Goal: Information Seeking & Learning: Find specific fact

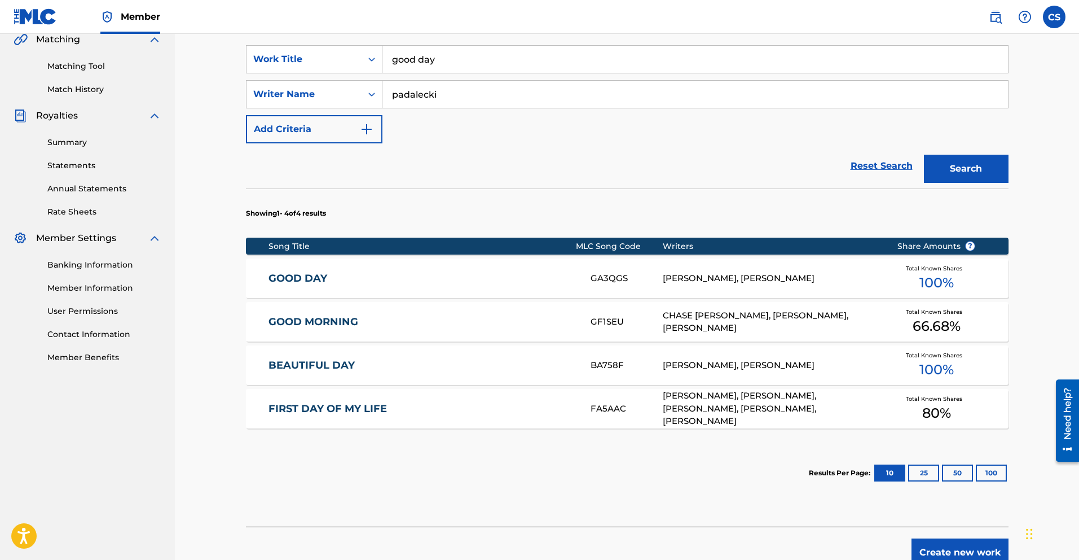
scroll to position [266, 0]
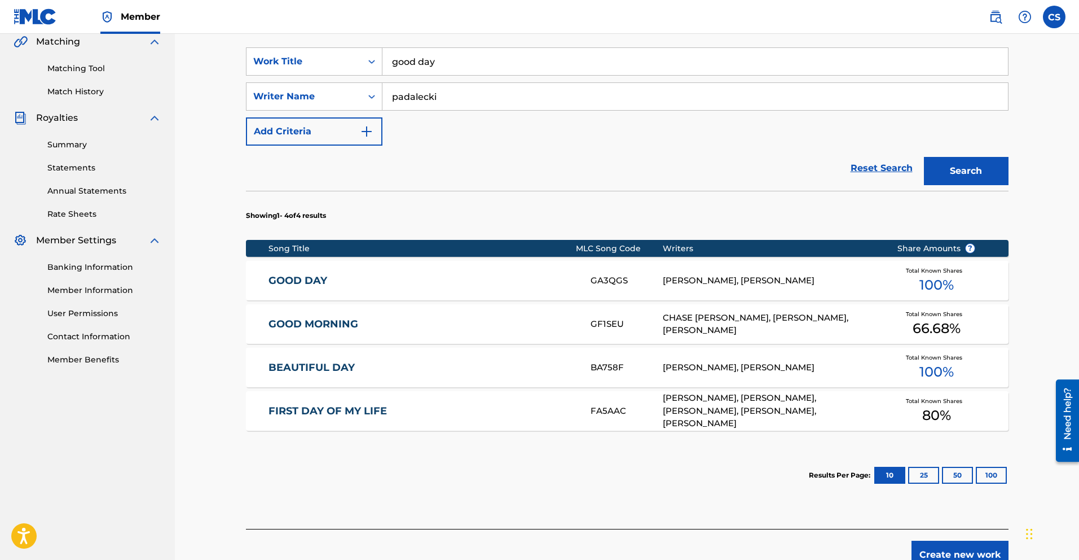
click at [980, 178] on button "Search" at bounding box center [966, 171] width 85 height 28
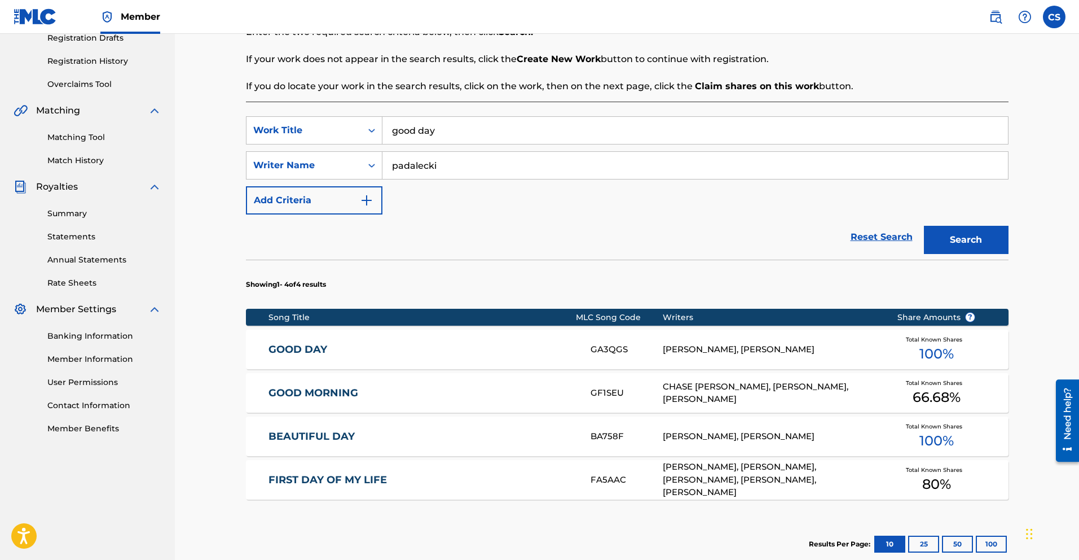
scroll to position [187, 0]
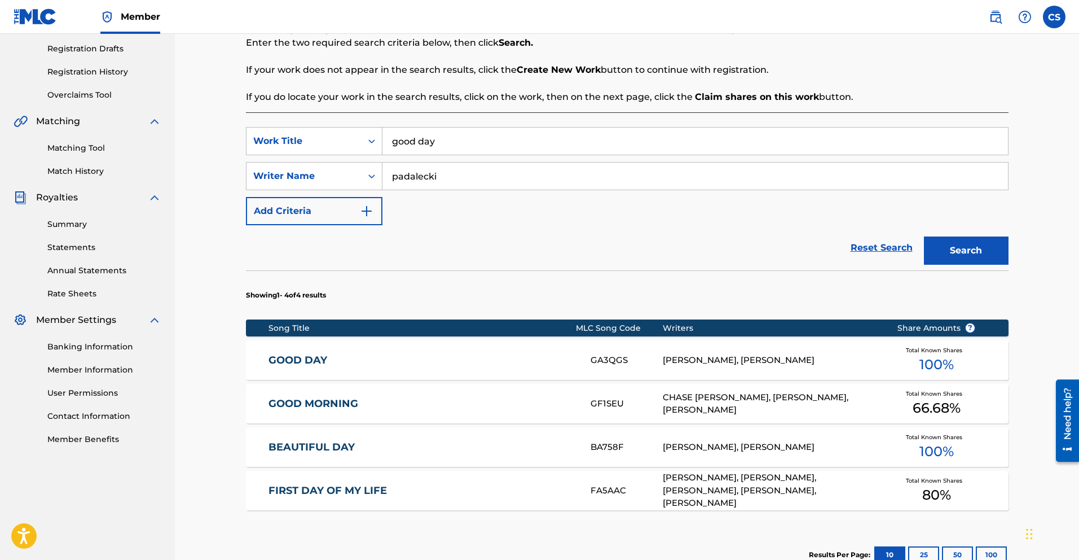
drag, startPoint x: 455, startPoint y: 178, endPoint x: 398, endPoint y: 178, distance: 56.4
click at [398, 178] on input "padalecki" at bounding box center [695, 175] width 626 height 27
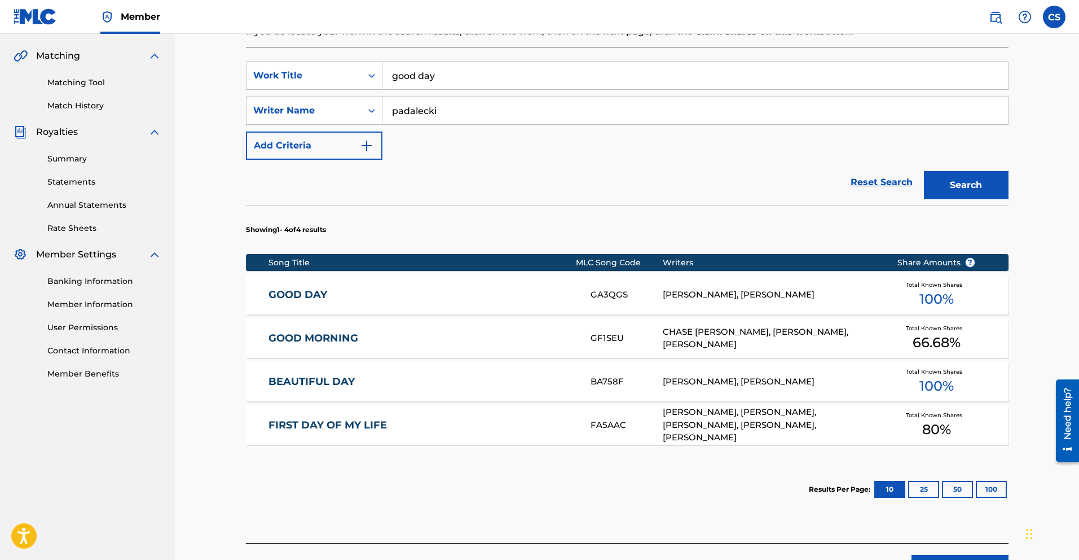
scroll to position [254, 0]
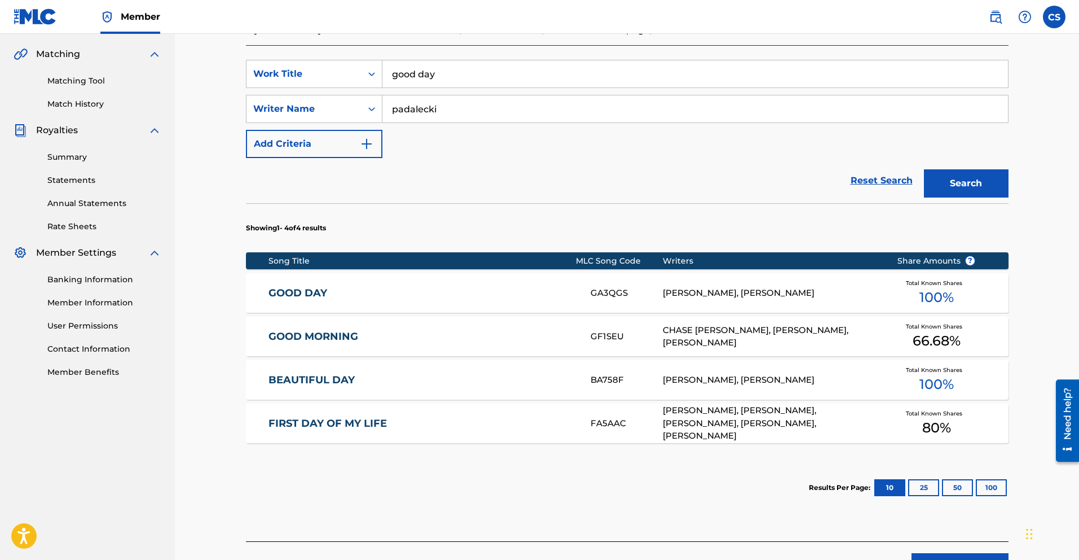
click at [390, 111] on input "padalecki" at bounding box center [695, 108] width 626 height 27
type input "[PERSON_NAME]"
click at [973, 186] on button "Search" at bounding box center [966, 183] width 85 height 28
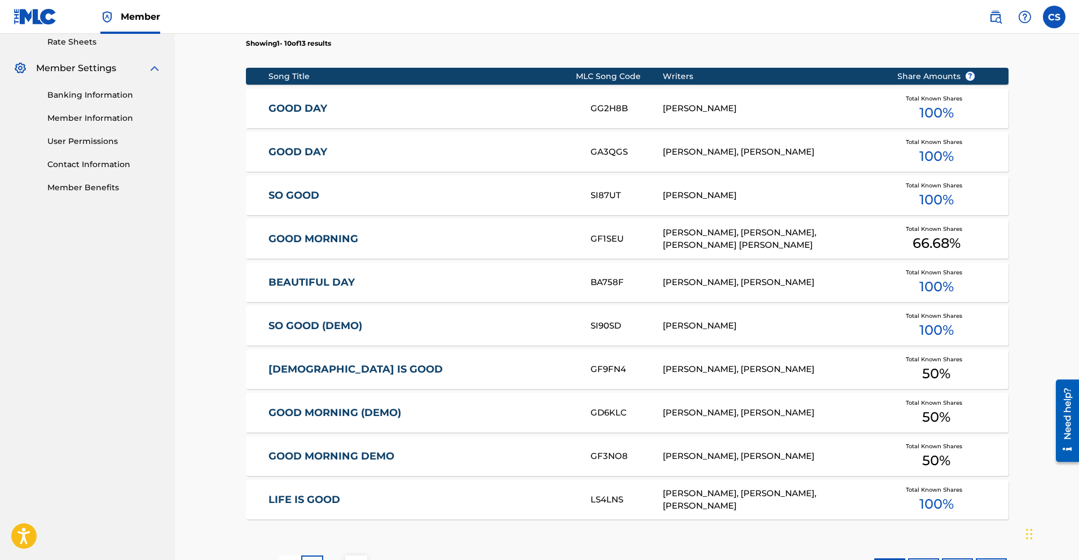
scroll to position [438, 0]
click at [301, 109] on link "GOOD DAY" at bounding box center [421, 108] width 307 height 13
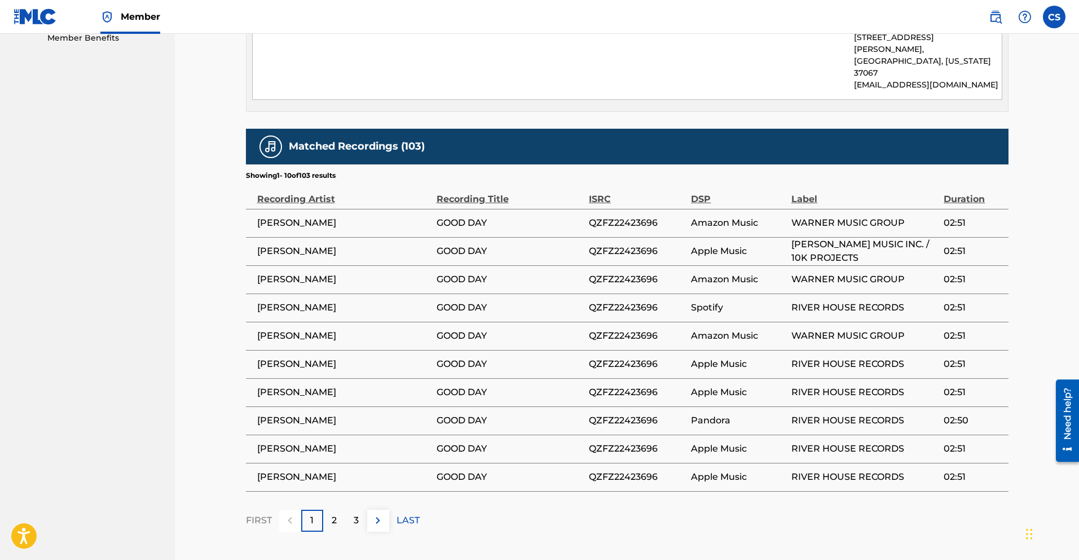
scroll to position [635, 0]
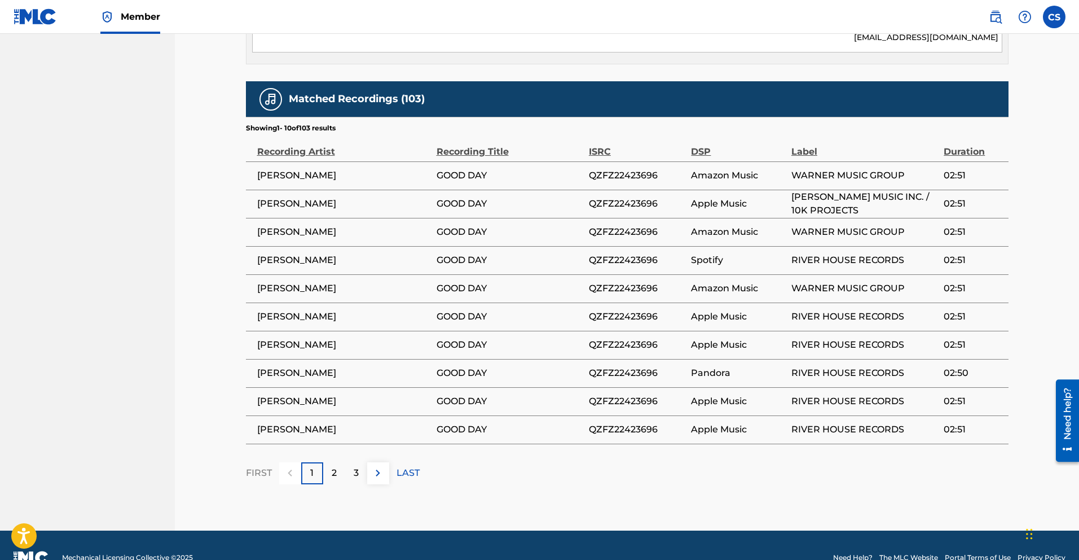
click at [340, 462] on div "2" at bounding box center [334, 473] width 22 height 22
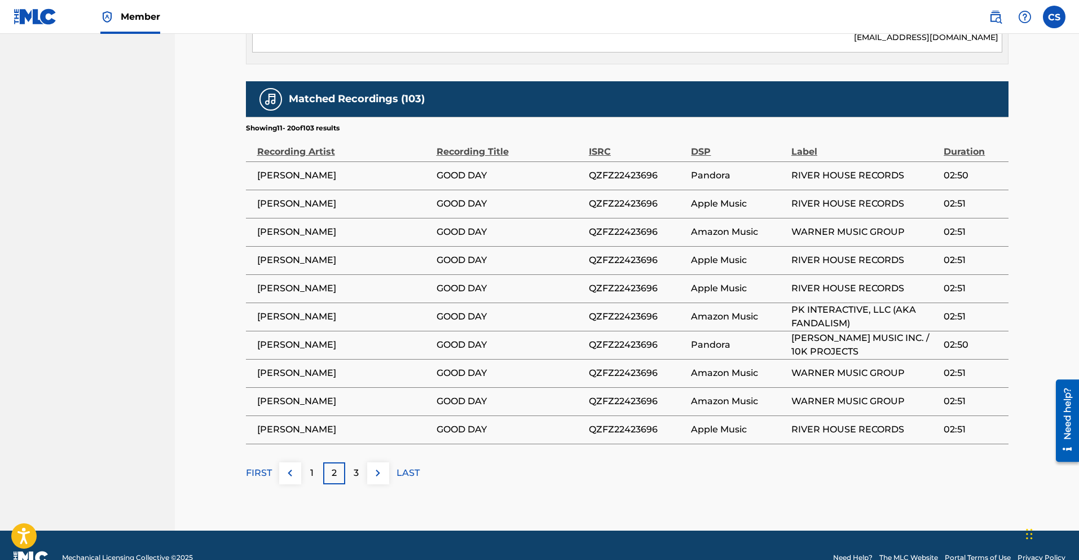
click at [360, 462] on div "3" at bounding box center [356, 473] width 22 height 22
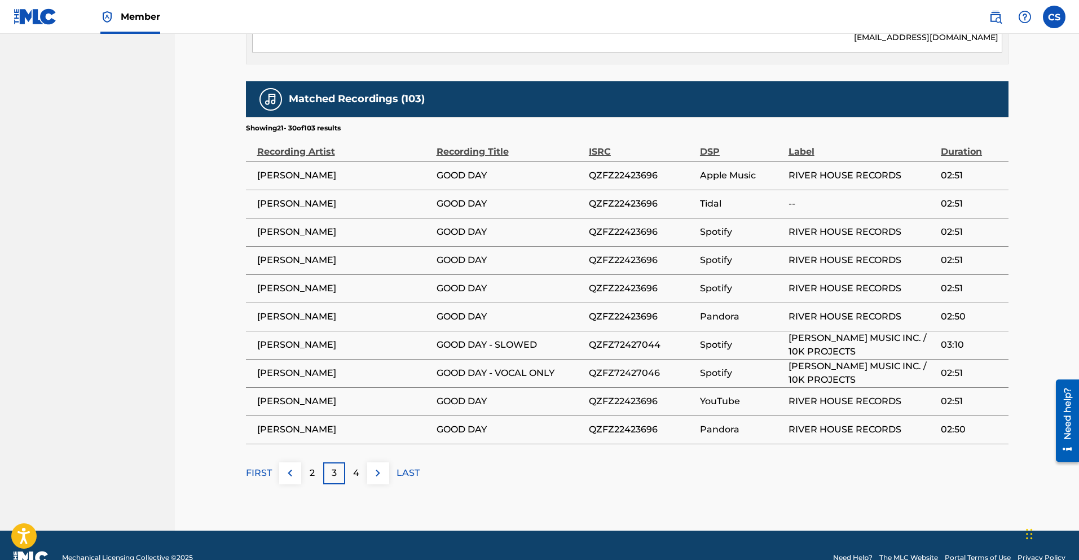
click at [360, 462] on div "4" at bounding box center [356, 473] width 22 height 22
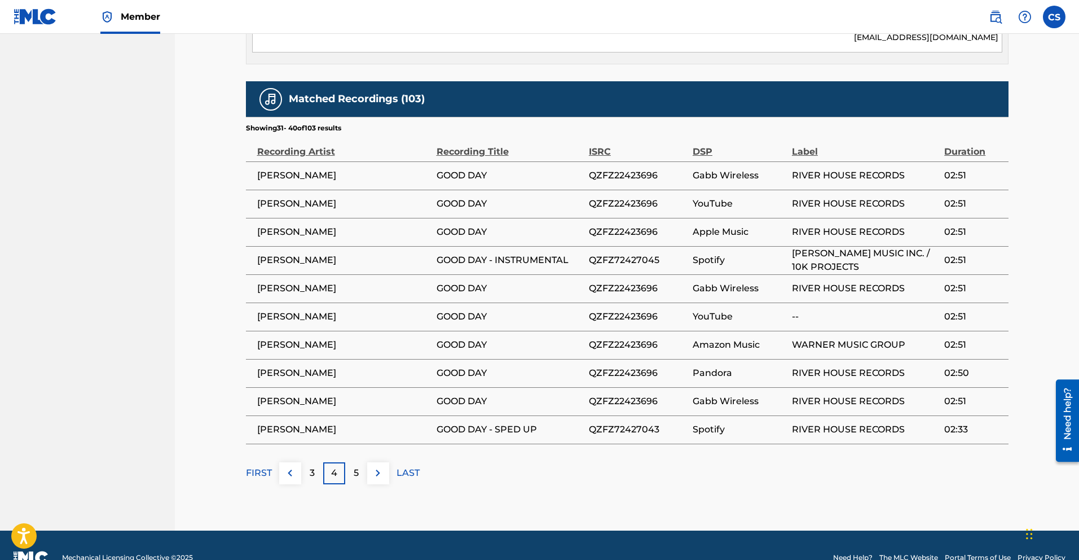
click at [364, 462] on div "5" at bounding box center [356, 473] width 22 height 22
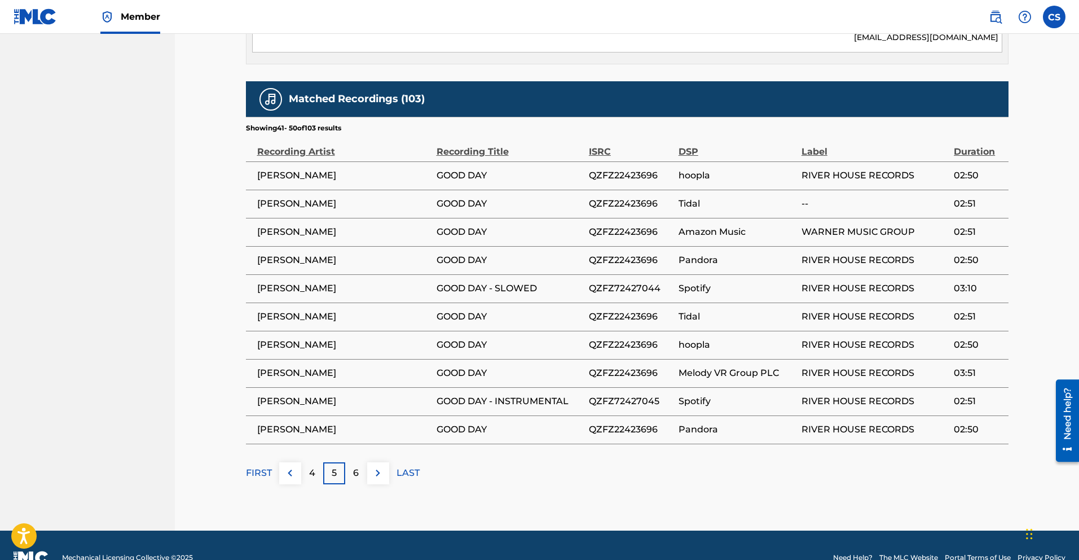
click at [358, 466] on p "6" at bounding box center [356, 473] width 6 height 14
click at [359, 462] on div "7" at bounding box center [356, 473] width 22 height 22
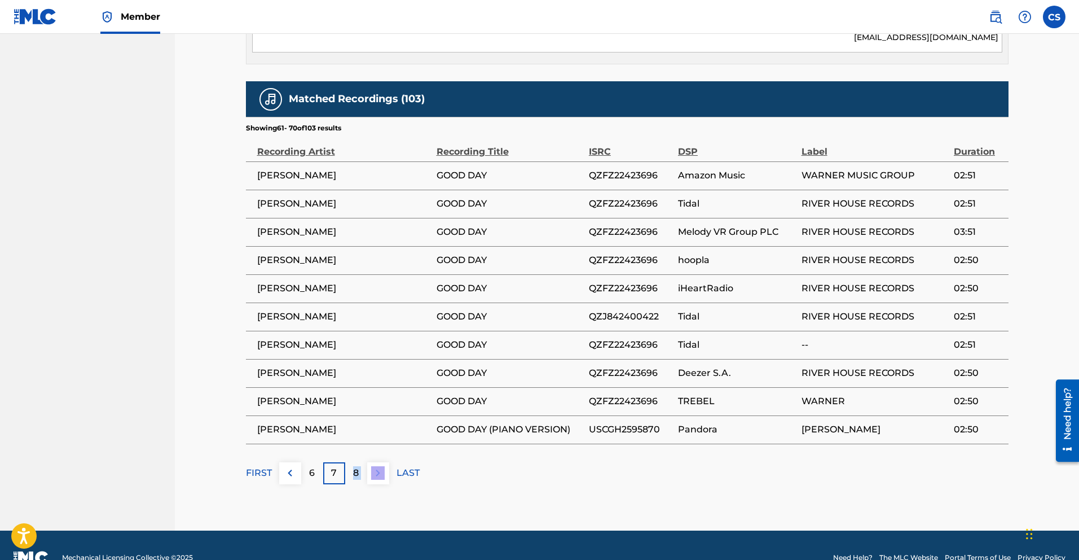
drag, startPoint x: 354, startPoint y: 449, endPoint x: 451, endPoint y: 439, distance: 97.5
click at [451, 462] on div "FIRST 6 7 8 LAST" at bounding box center [627, 473] width 763 height 22
drag, startPoint x: 479, startPoint y: 410, endPoint x: 743, endPoint y: 402, distance: 263.5
click at [743, 415] on tr "[PERSON_NAME] GOOD DAY (PIANO VERSION) USCGH2595870 Pandora [PERSON_NAME] 02:50" at bounding box center [627, 429] width 763 height 28
click at [354, 466] on p "8" at bounding box center [356, 473] width 6 height 14
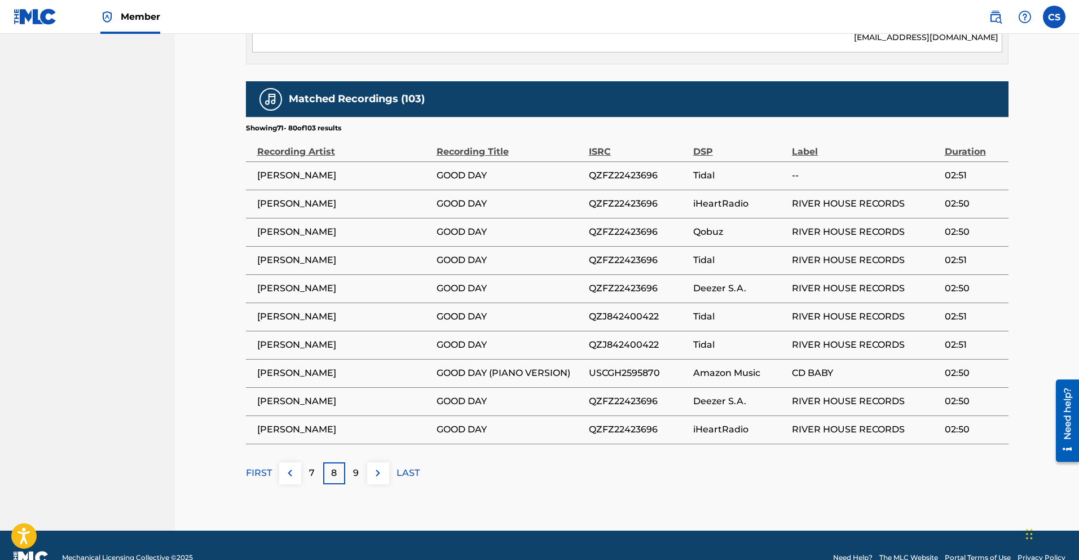
click at [362, 462] on div "9" at bounding box center [356, 473] width 22 height 22
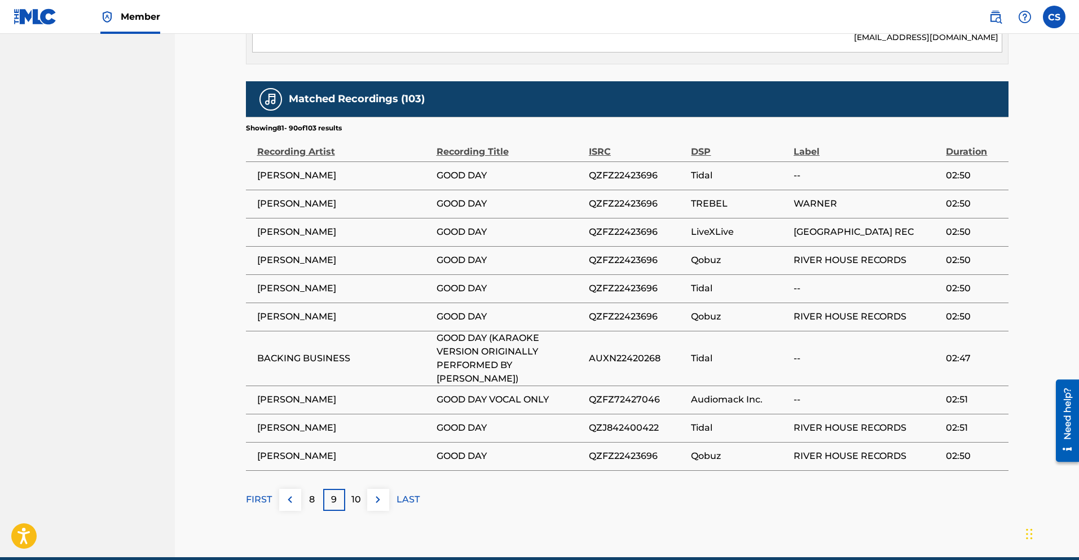
click at [360, 492] on p "10" at bounding box center [356, 499] width 10 height 14
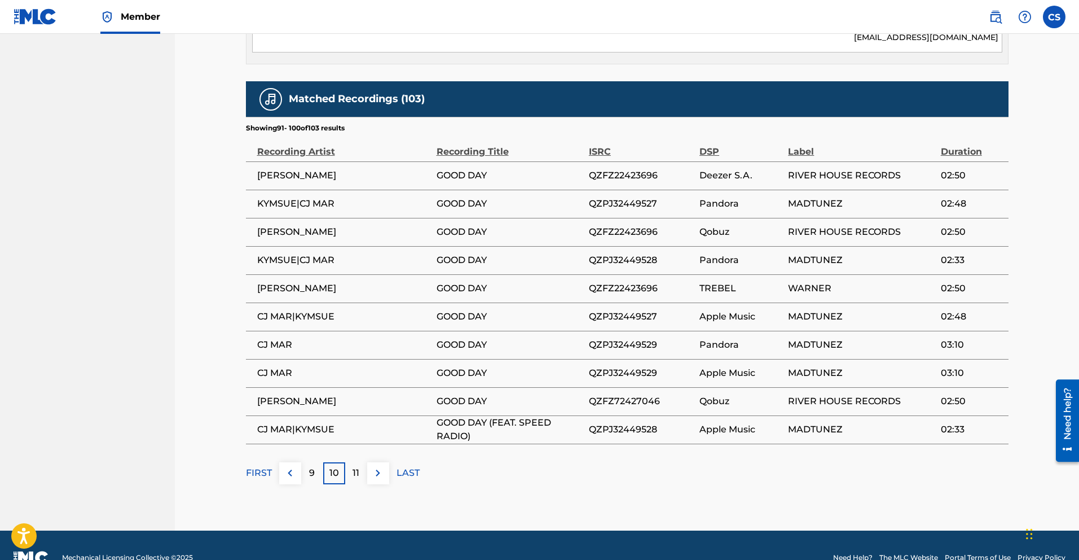
click at [350, 462] on div "11" at bounding box center [356, 473] width 22 height 22
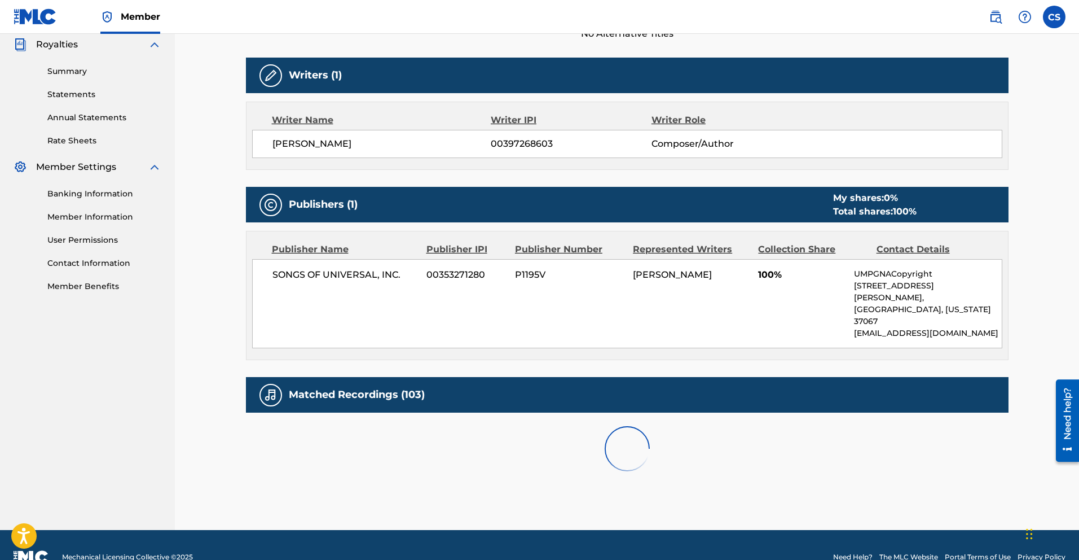
scroll to position [438, 0]
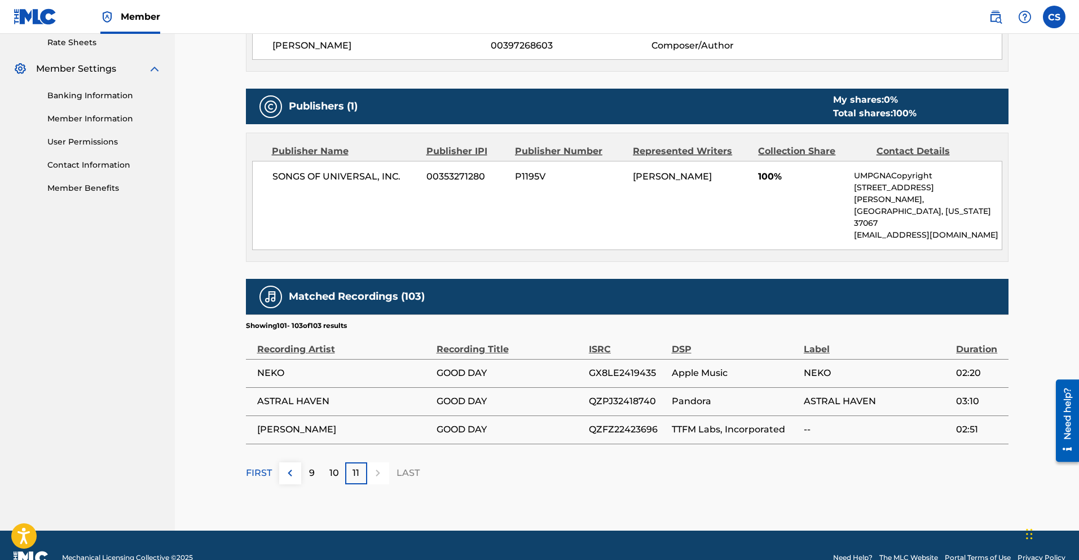
click at [335, 466] on p "10" at bounding box center [334, 473] width 10 height 14
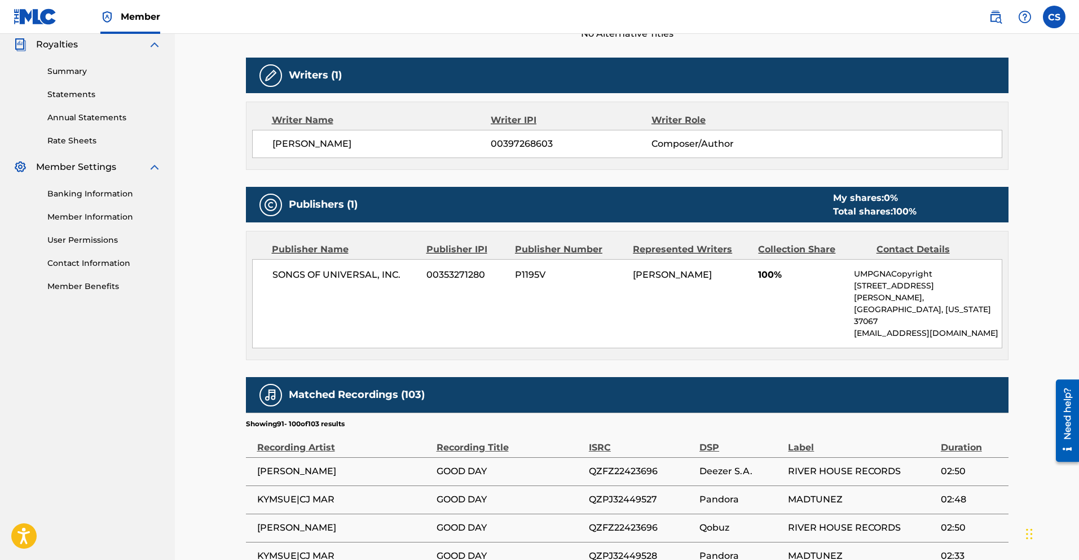
scroll to position [635, 0]
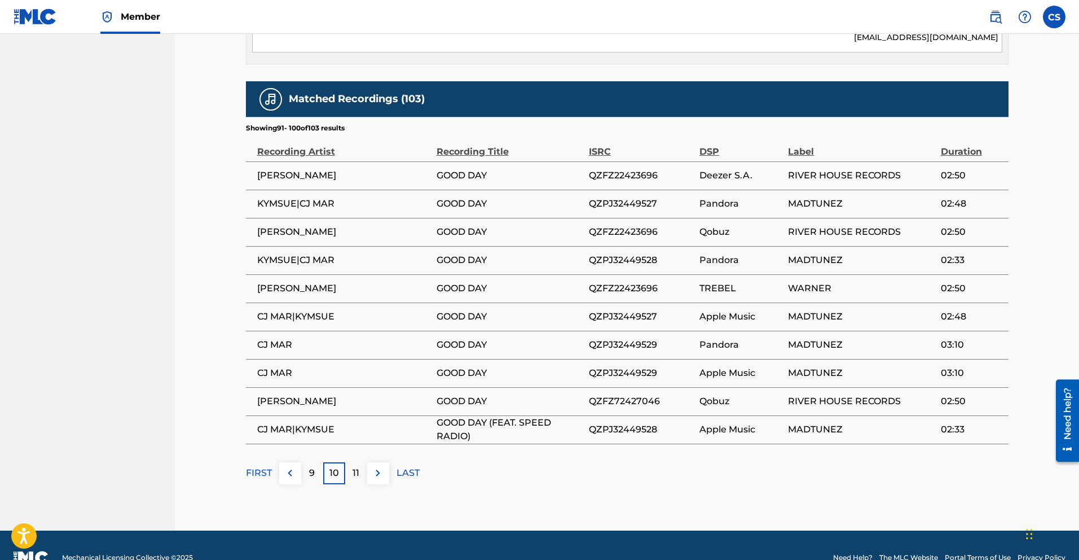
click at [319, 462] on div "9" at bounding box center [312, 473] width 22 height 22
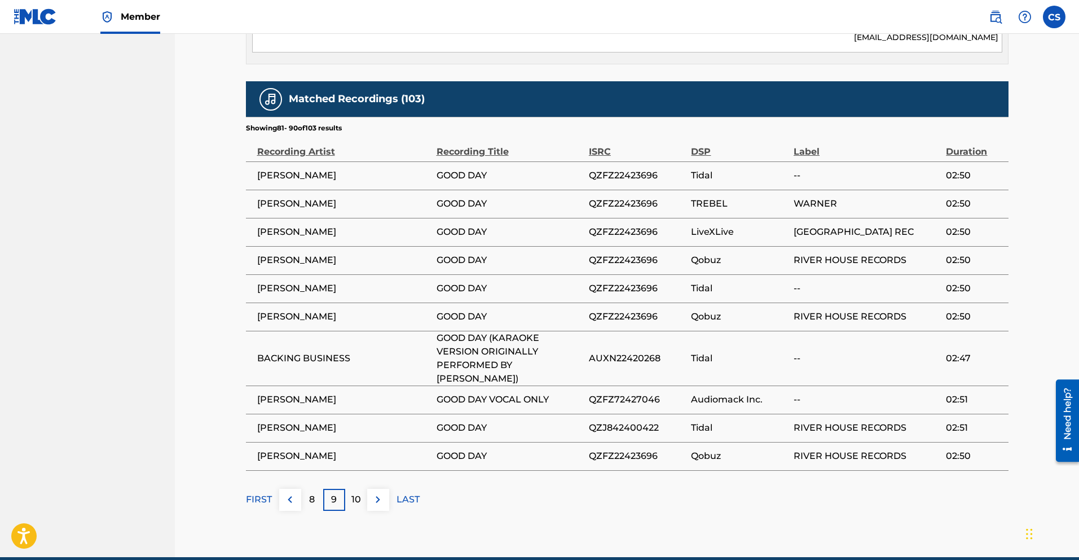
click at [358, 492] on p "10" at bounding box center [356, 499] width 10 height 14
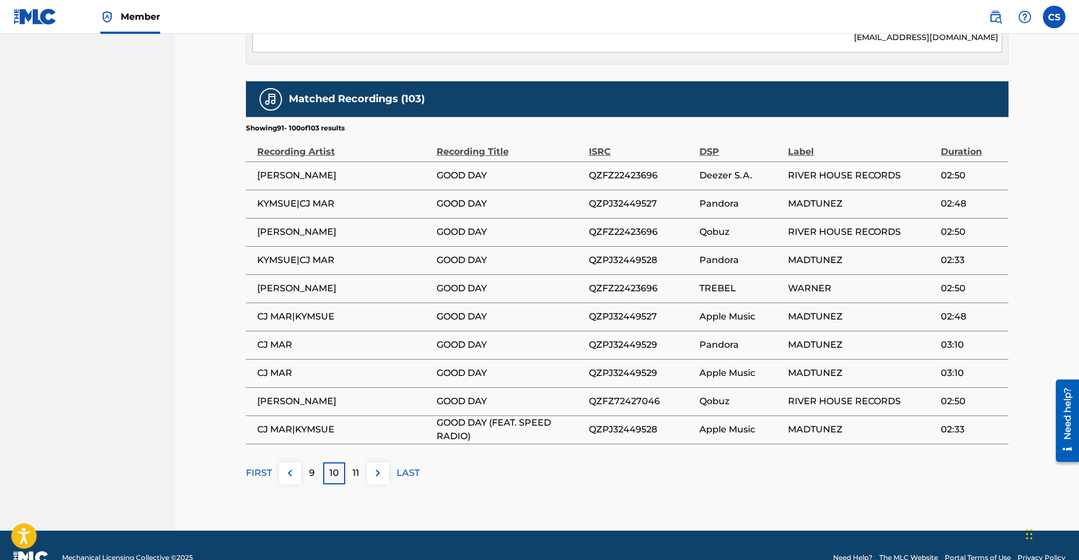
click at [359, 466] on p "11" at bounding box center [356, 473] width 7 height 14
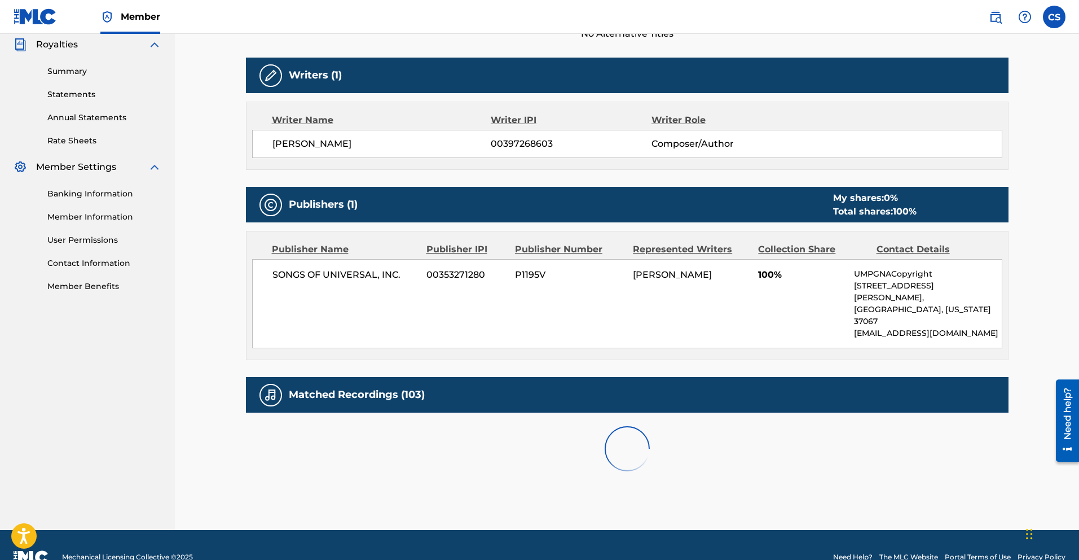
scroll to position [438, 0]
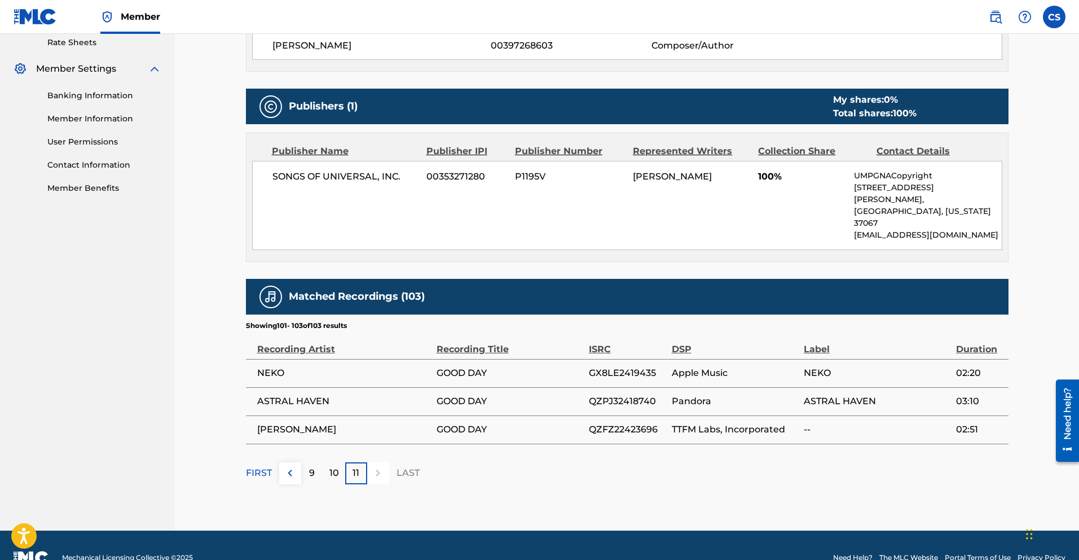
click at [388, 462] on div at bounding box center [378, 473] width 22 height 22
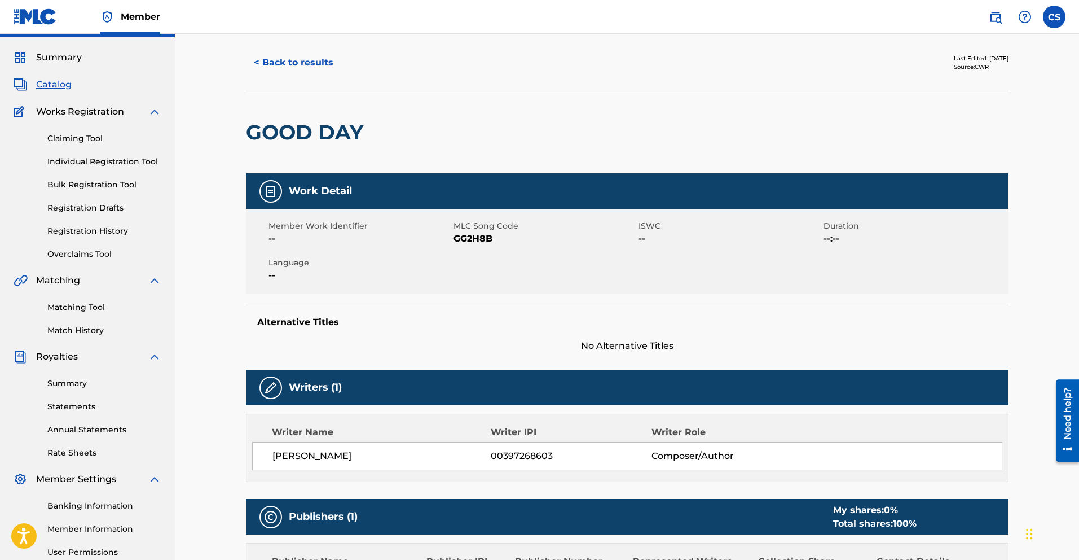
scroll to position [0, 0]
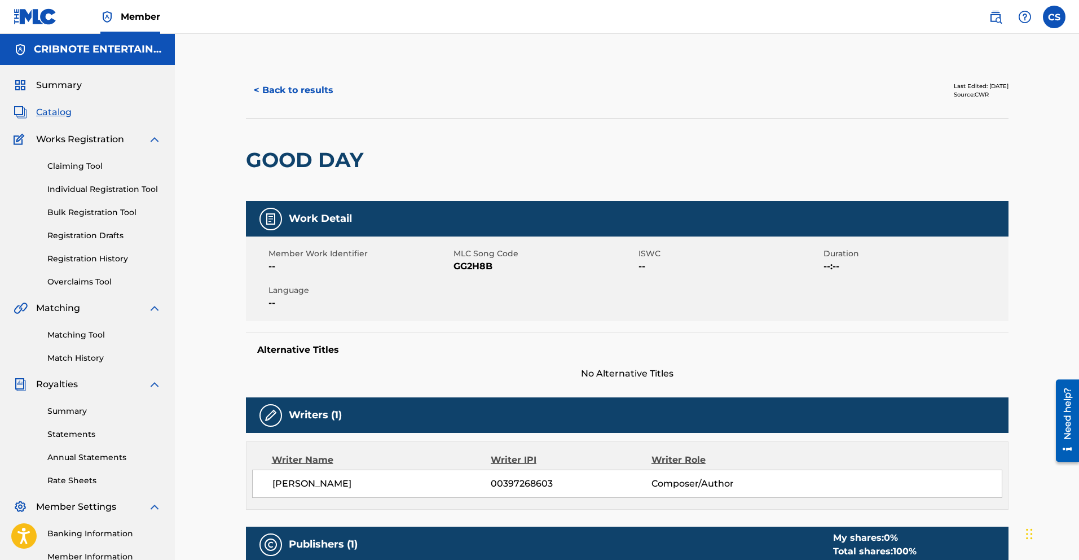
click at [262, 93] on button "< Back to results" at bounding box center [293, 90] width 95 height 28
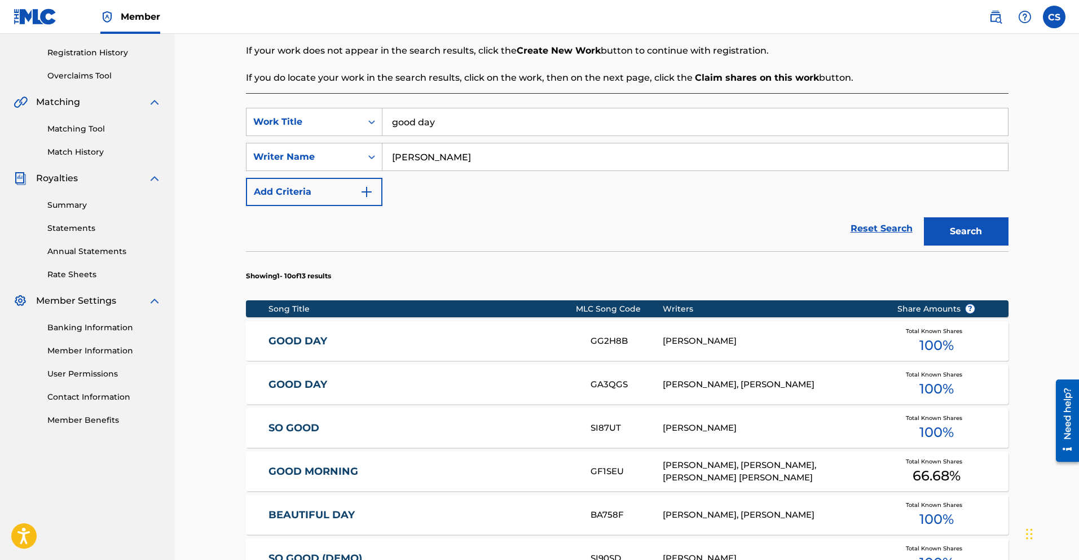
scroll to position [212, 0]
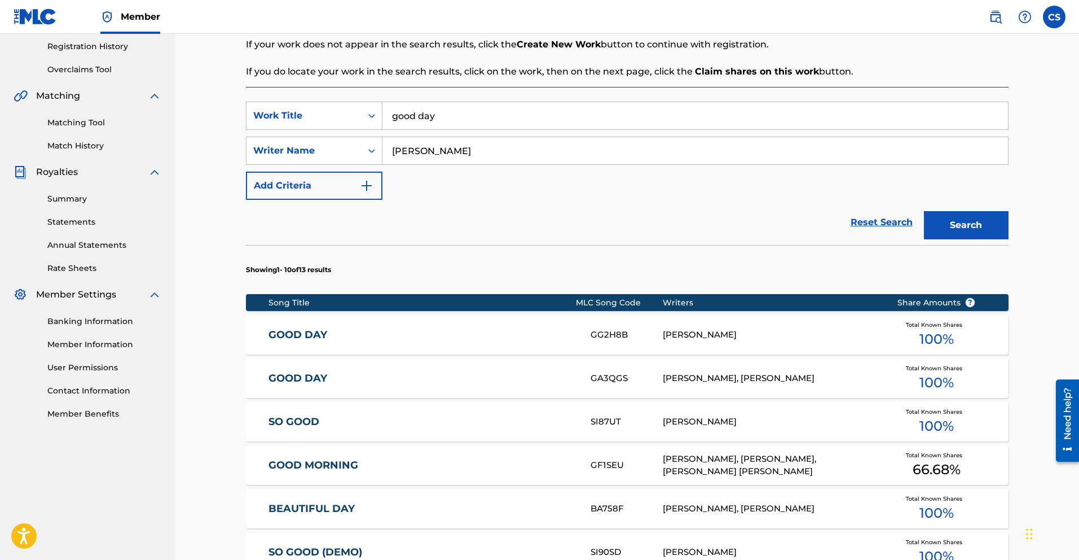
click at [303, 377] on link "GOOD DAY" at bounding box center [421, 378] width 307 height 13
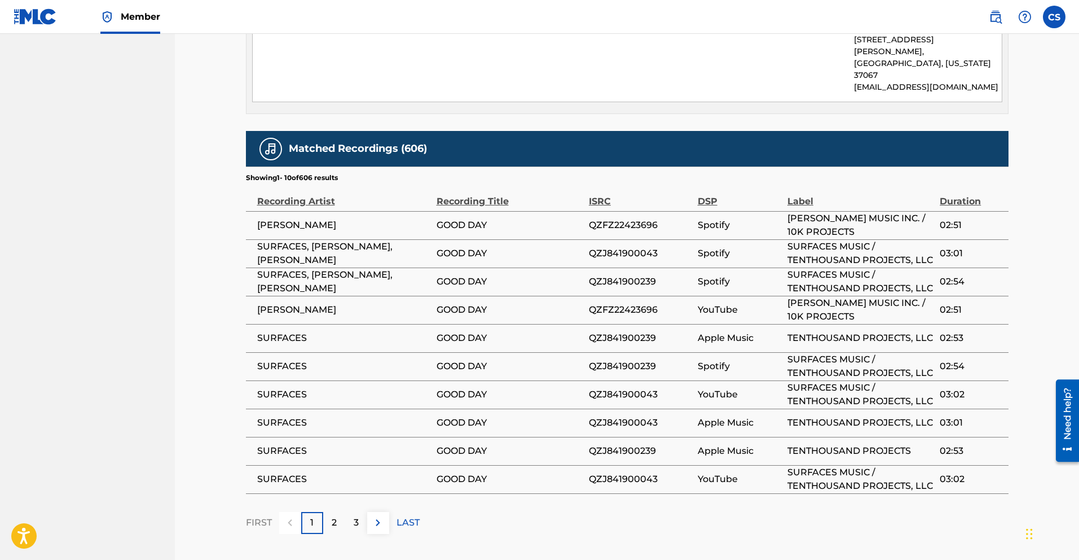
scroll to position [934, 0]
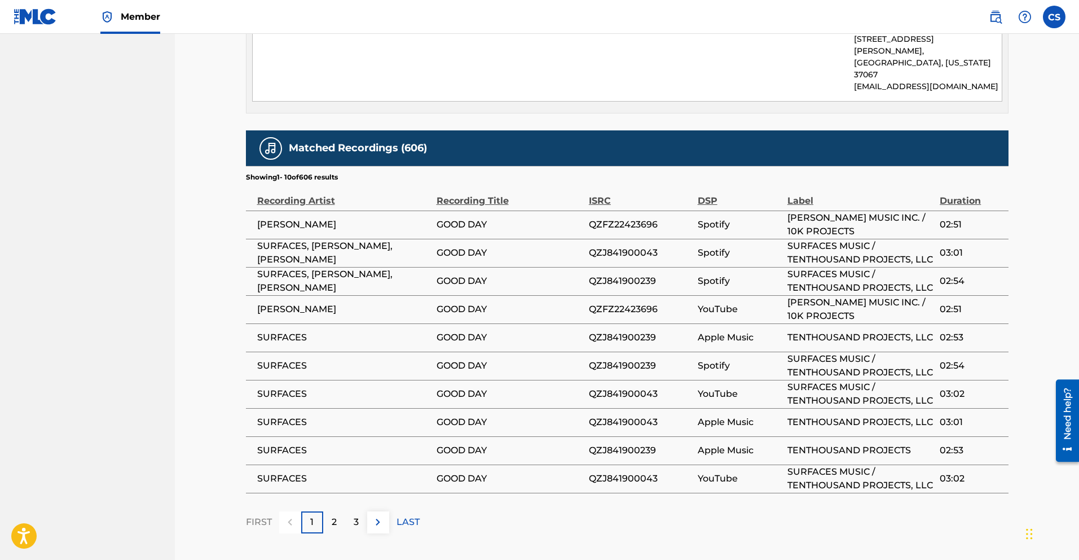
click at [413, 515] on p "LAST" at bounding box center [408, 522] width 23 height 14
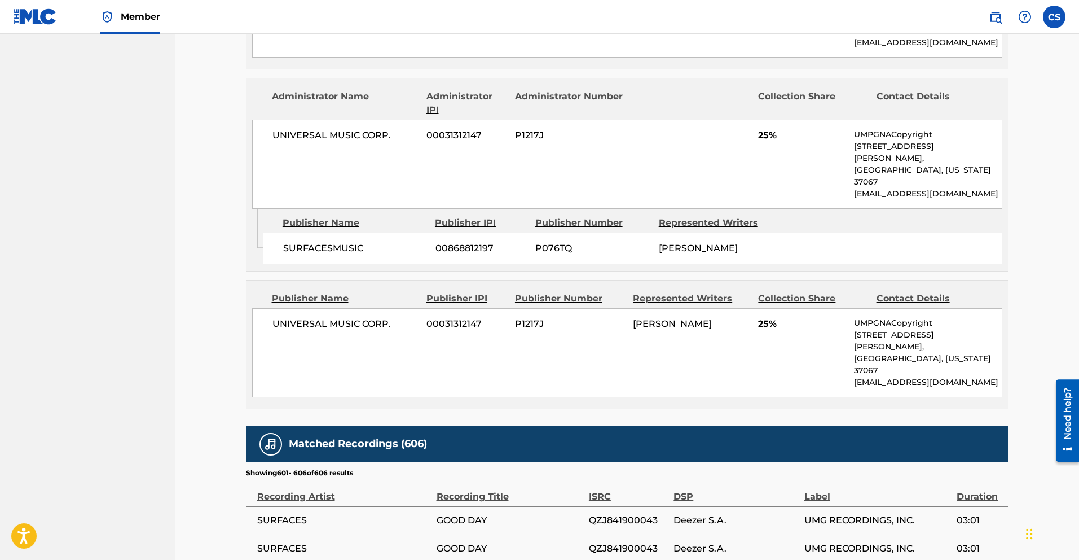
scroll to position [821, 0]
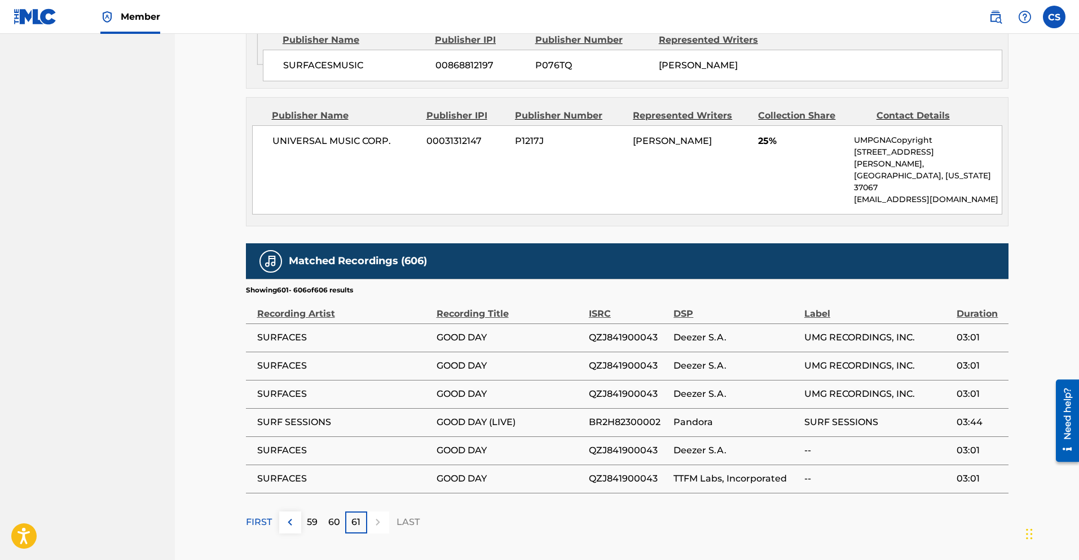
click at [263, 515] on p "FIRST" at bounding box center [259, 522] width 26 height 14
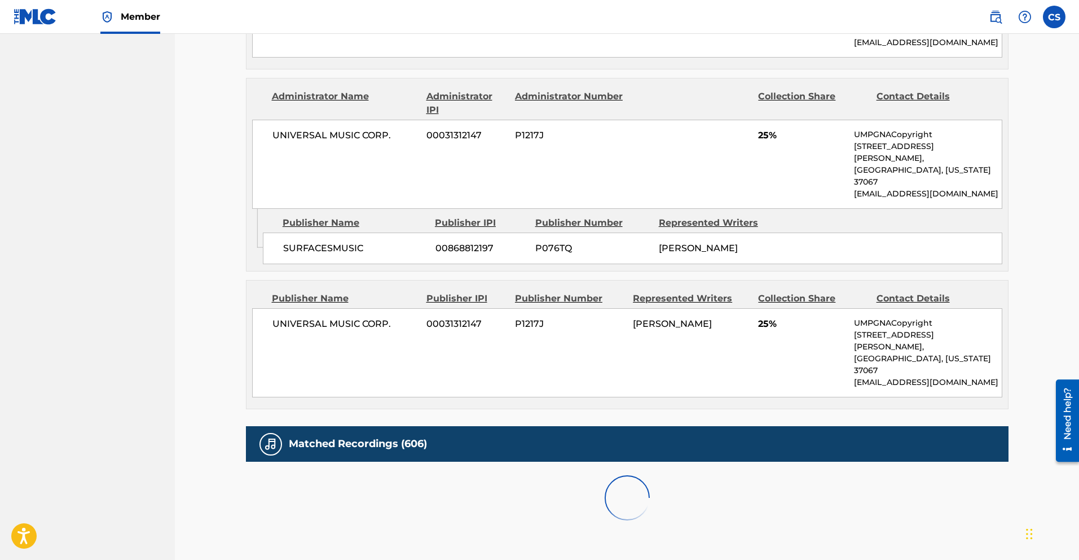
scroll to position [934, 0]
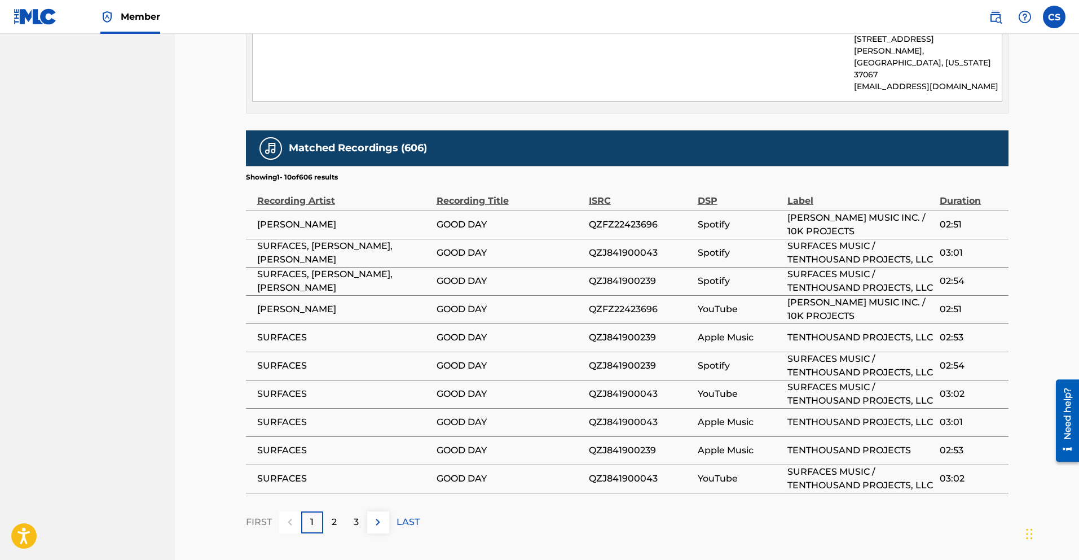
click at [334, 515] on p "2" at bounding box center [334, 522] width 5 height 14
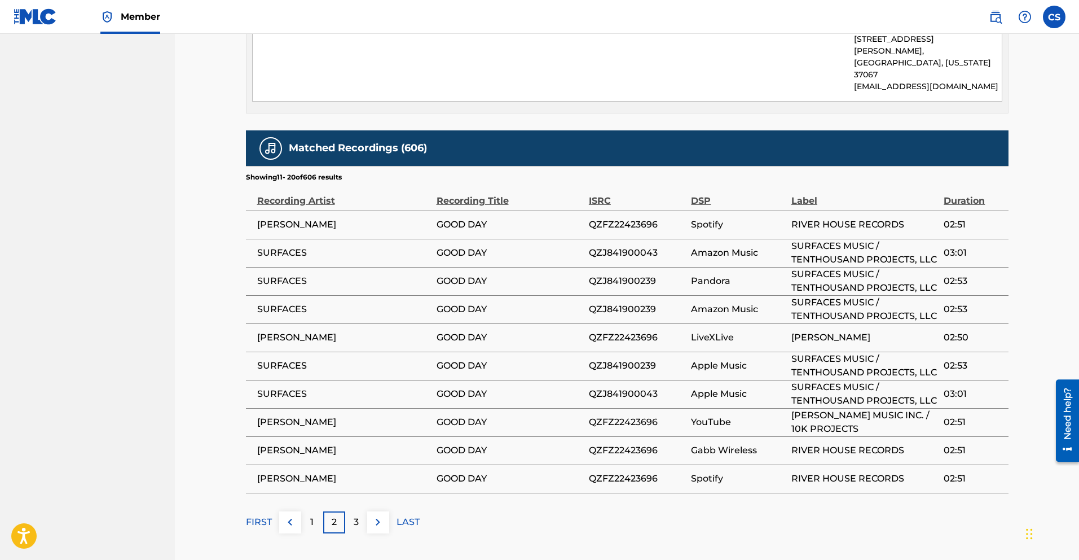
click at [355, 515] on p "3" at bounding box center [356, 522] width 5 height 14
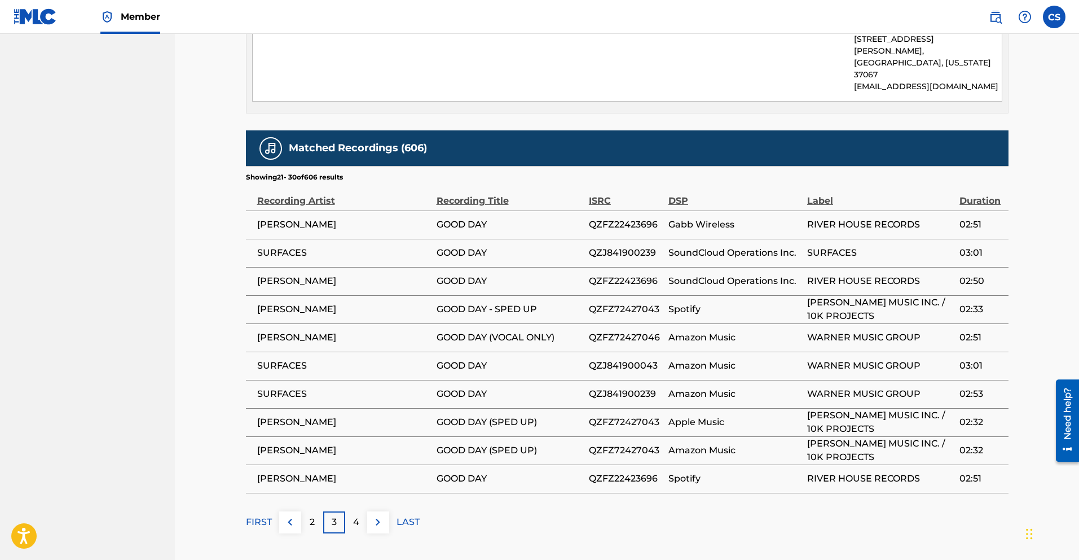
click at [353, 515] on p "4" at bounding box center [356, 522] width 6 height 14
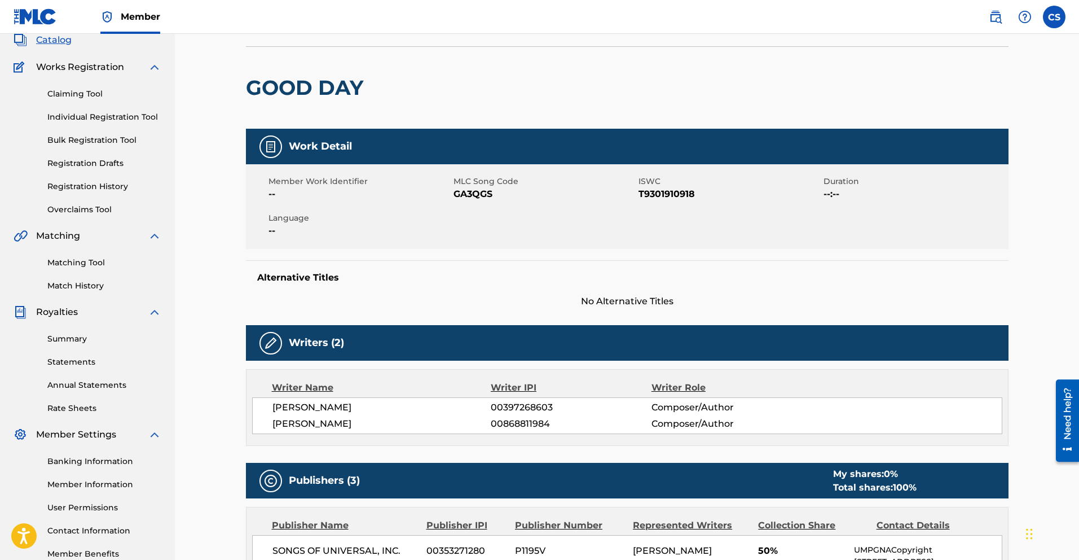
scroll to position [0, 0]
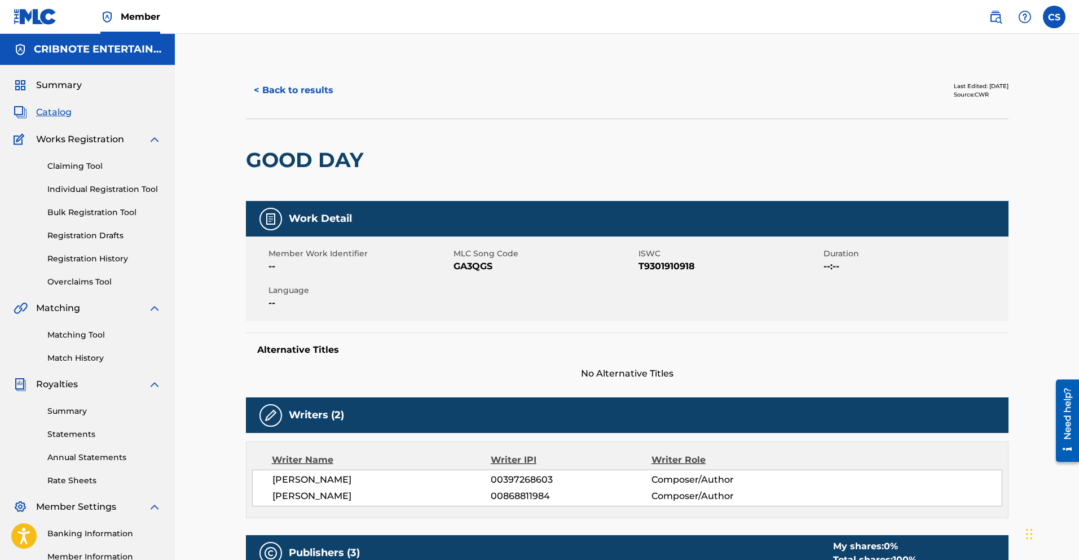
click at [272, 91] on button "< Back to results" at bounding box center [293, 90] width 95 height 28
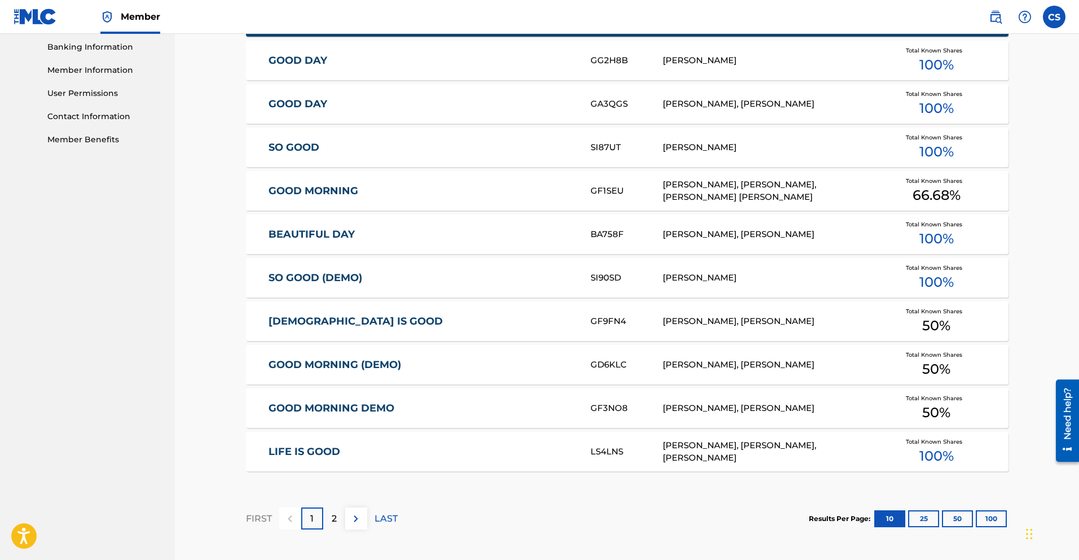
scroll to position [107, 0]
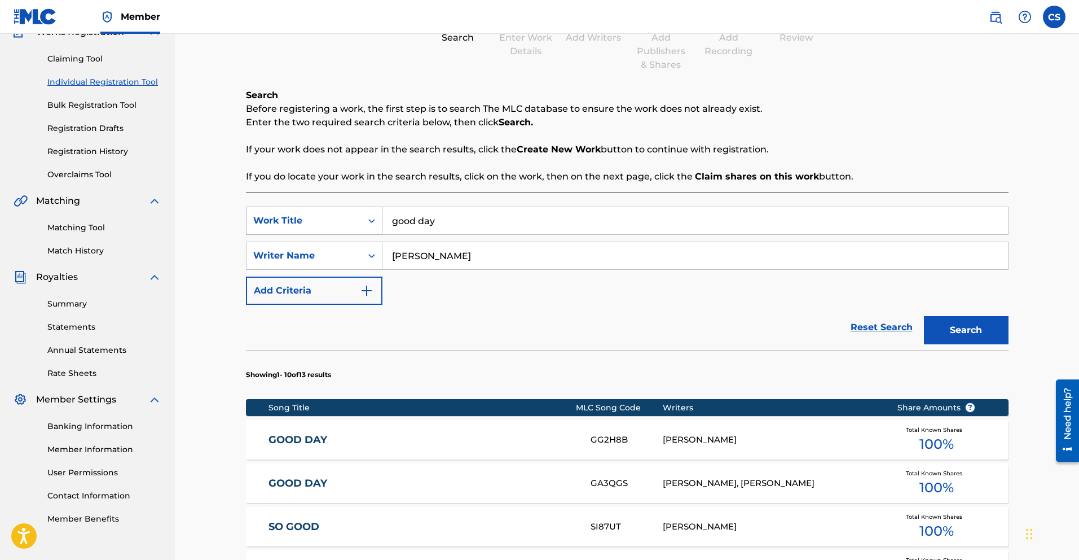
drag, startPoint x: 418, startPoint y: 220, endPoint x: 347, endPoint y: 220, distance: 70.5
click at [347, 220] on div "SearchWithCriteria3febf44a-7b33-4c90-af2b-6df9155f7534 Work Title good day" at bounding box center [627, 220] width 763 height 28
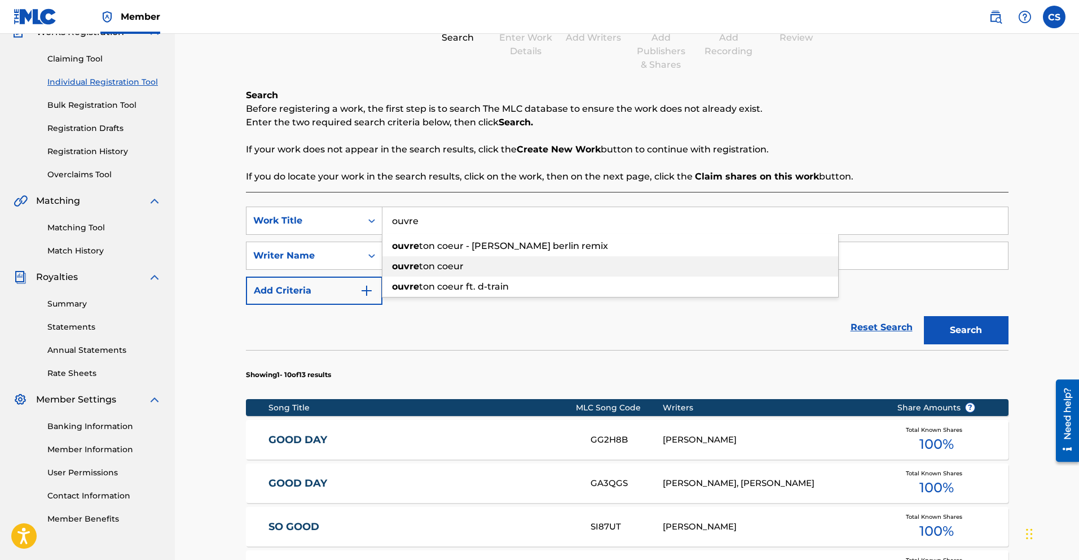
click at [453, 263] on span "ton coeur" at bounding box center [441, 266] width 45 height 11
type input "ouvre ton coeur"
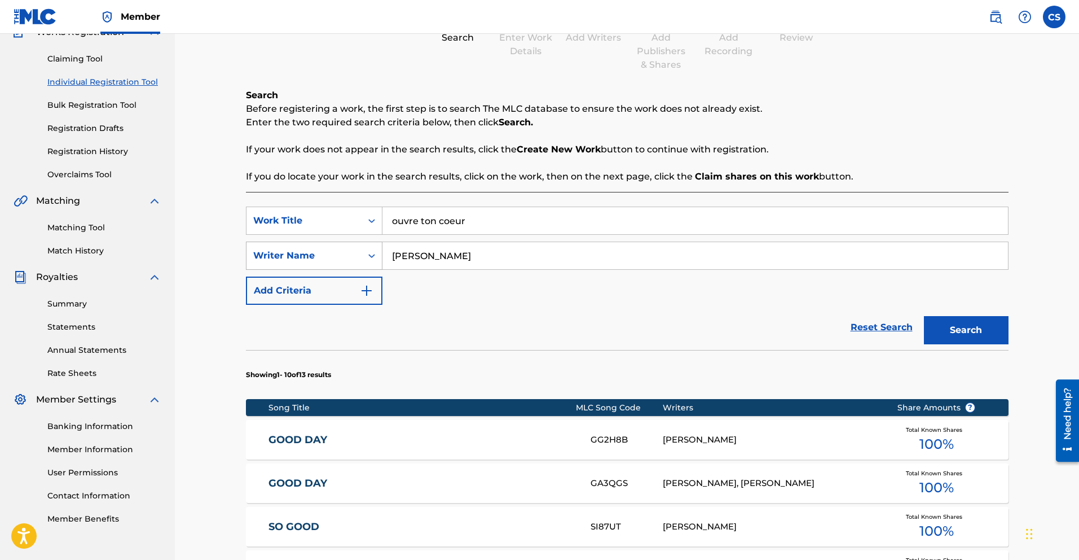
drag, startPoint x: 474, startPoint y: 261, endPoint x: 312, endPoint y: 244, distance: 162.7
click at [326, 250] on div "SearchWithCriteriadf232032-6936-4203-acbd-9066a0be2349 Writer Name [PERSON_NAME]" at bounding box center [627, 255] width 763 height 28
type input "s"
click at [924, 316] on button "Search" at bounding box center [966, 330] width 85 height 28
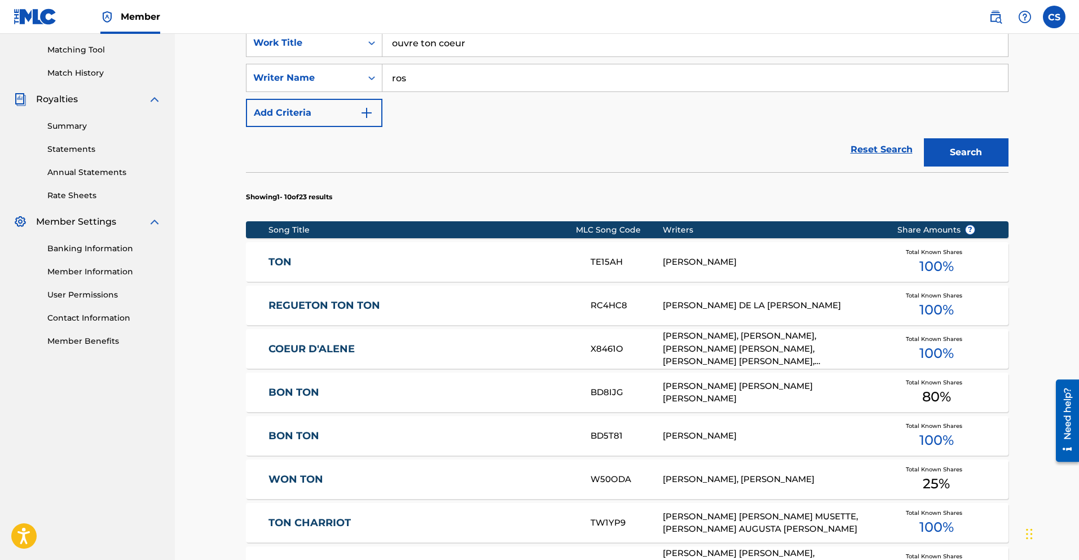
scroll to position [196, 0]
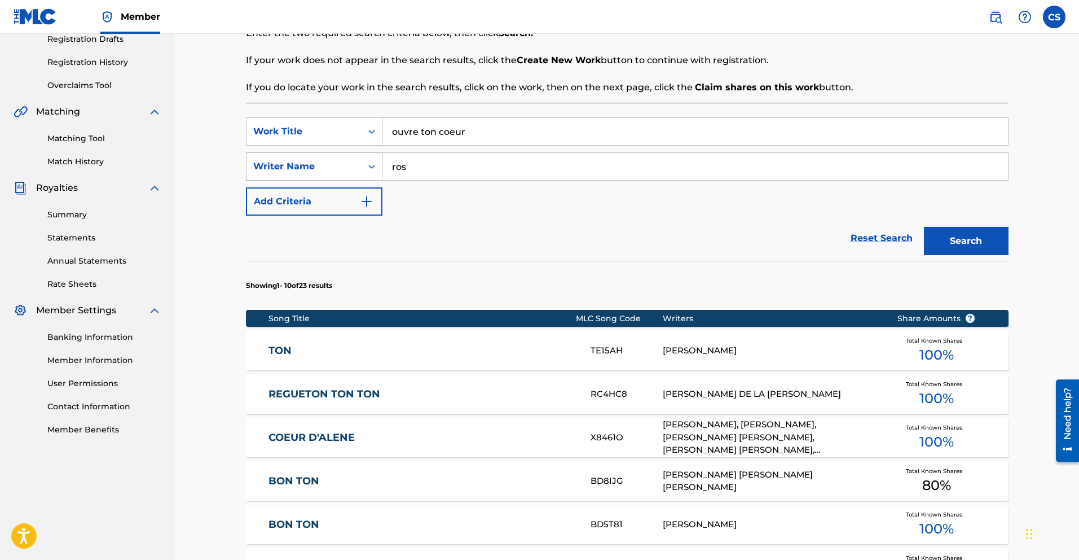
drag, startPoint x: 428, startPoint y: 163, endPoint x: 357, endPoint y: 160, distance: 70.6
click at [357, 160] on div "SearchWithCriteriadf232032-6936-4203-acbd-9066a0be2349 Writer Name ros" at bounding box center [627, 166] width 763 height 28
type input "sains"
click at [924, 227] on button "Search" at bounding box center [966, 241] width 85 height 28
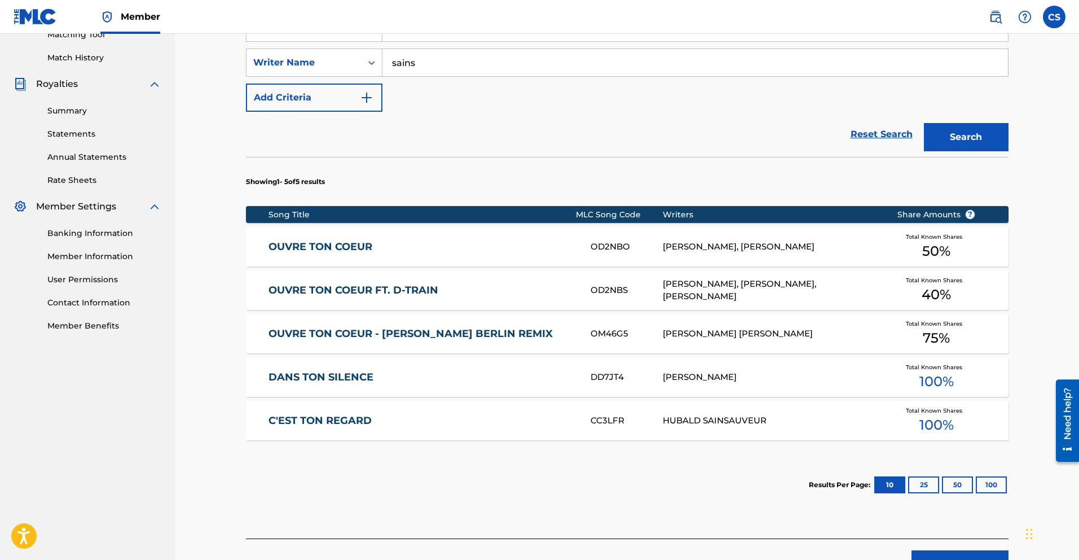
scroll to position [320, 0]
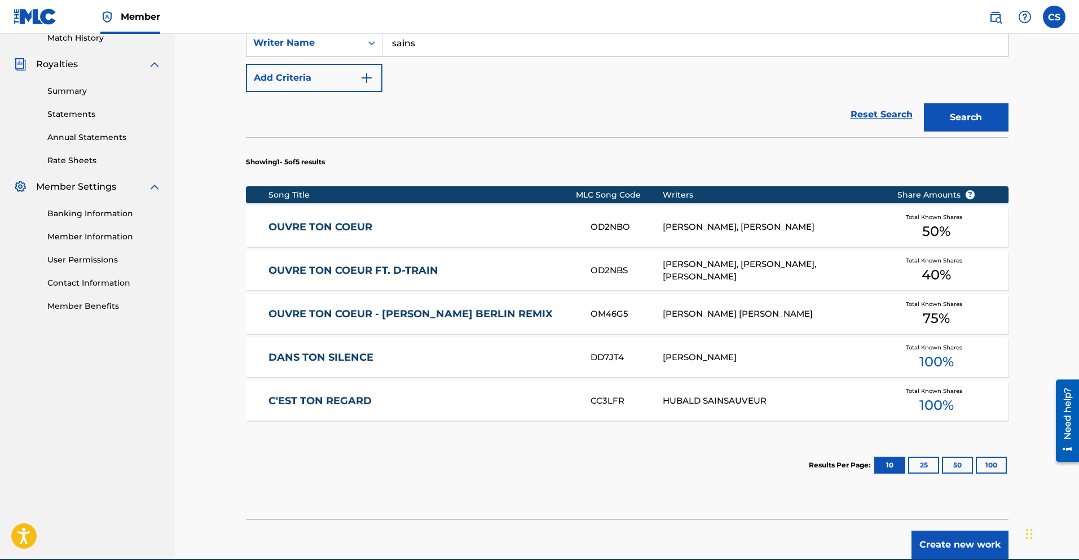
click at [355, 227] on link "OUVRE TON COEUR" at bounding box center [421, 227] width 307 height 13
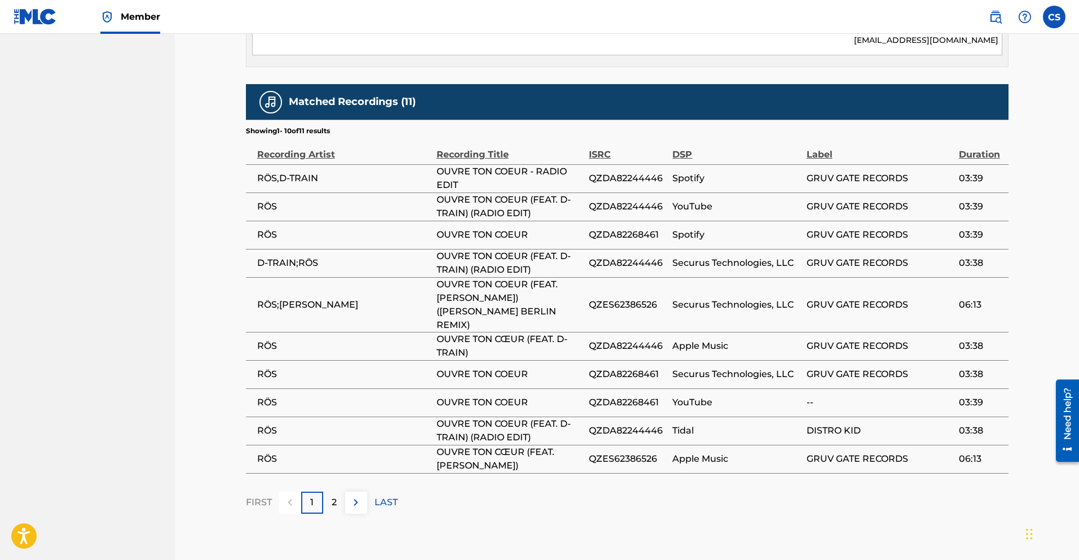
scroll to position [659, 0]
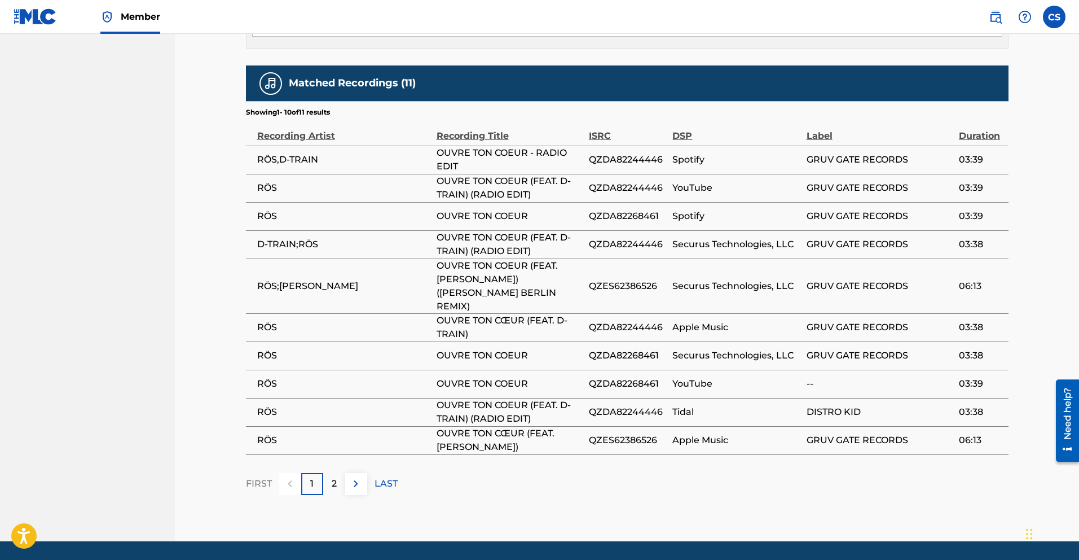
click at [476, 169] on span "OUVRE TON COEUR - RADIO EDIT" at bounding box center [510, 159] width 147 height 27
click at [376, 249] on td "D-TRAIN;RÖS" at bounding box center [341, 244] width 191 height 28
click at [368, 279] on span "RÖS;[PERSON_NAME]" at bounding box center [344, 286] width 174 height 14
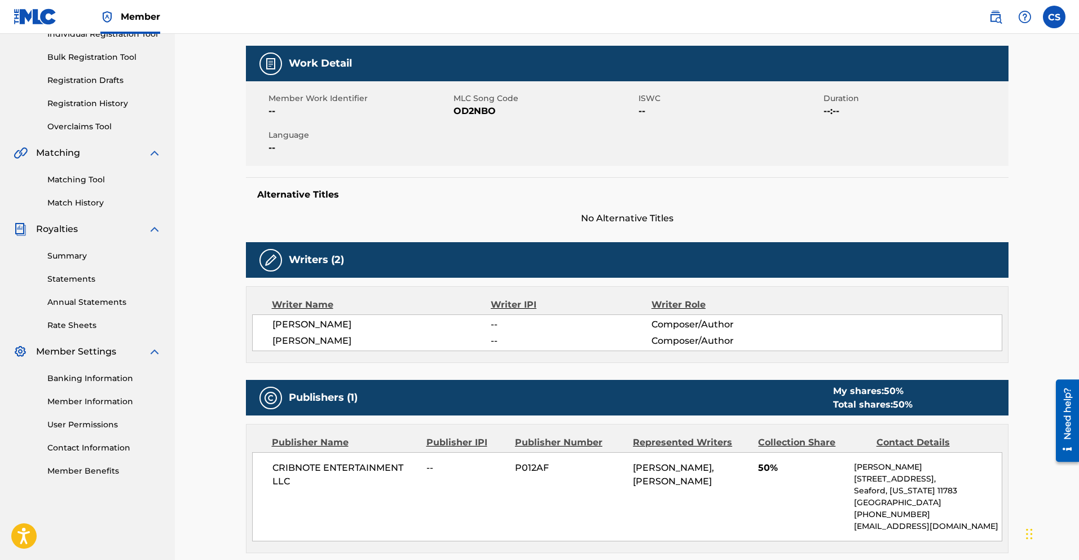
scroll to position [155, 0]
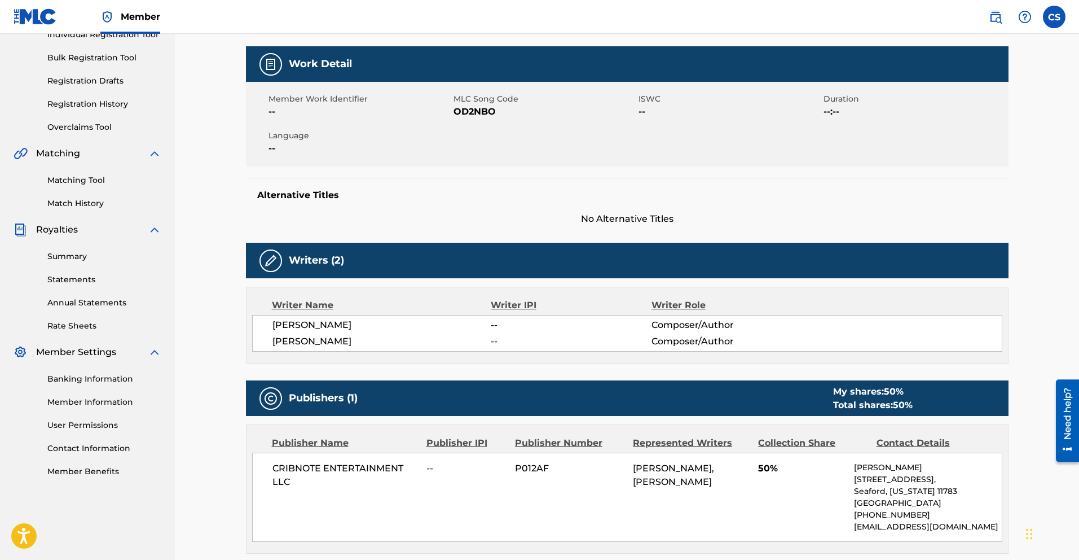
drag, startPoint x: 328, startPoint y: 321, endPoint x: 394, endPoint y: 324, distance: 65.5
click at [394, 324] on span "[PERSON_NAME]" at bounding box center [381, 325] width 219 height 14
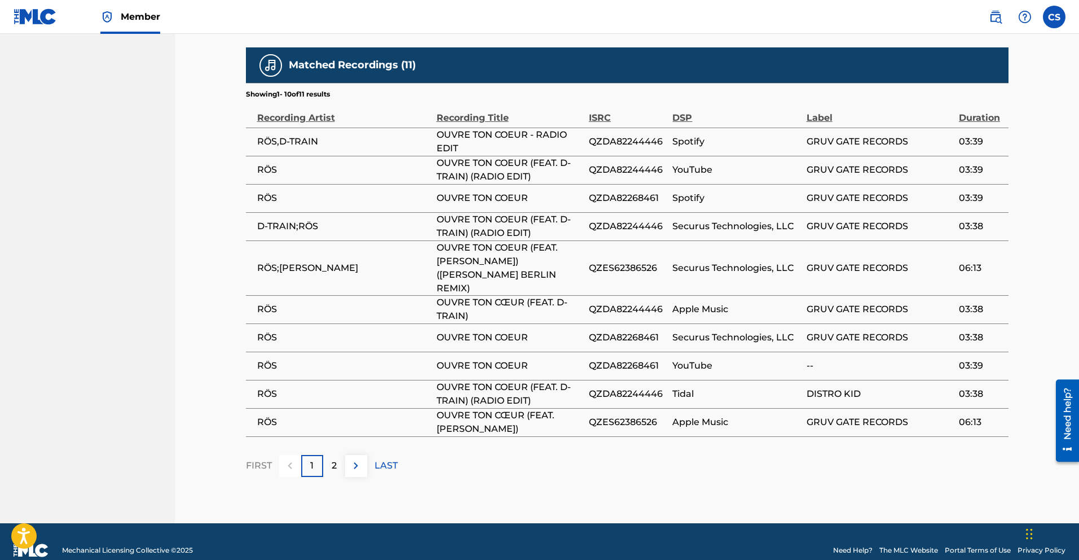
scroll to position [680, 0]
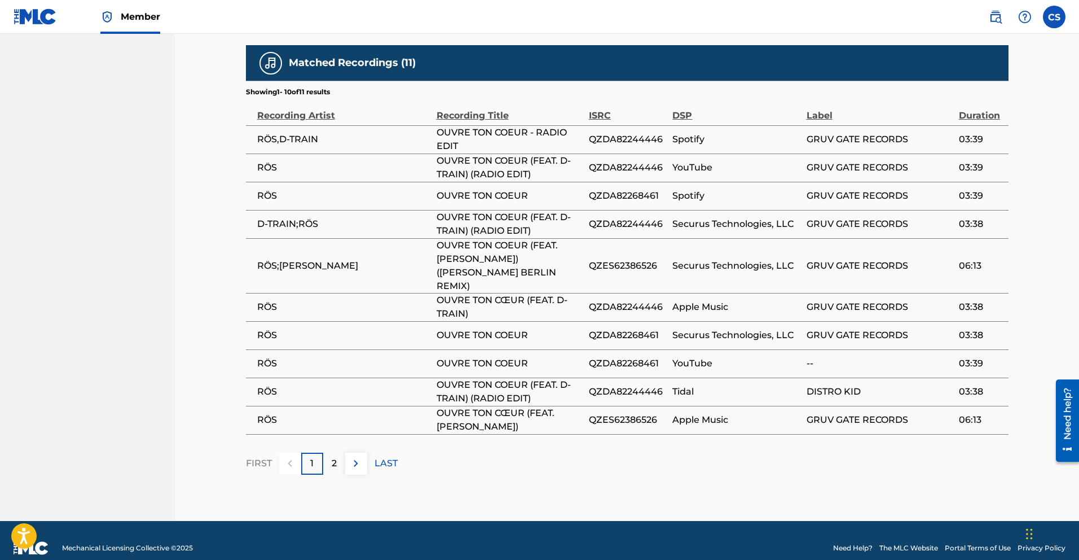
click at [332, 456] on p "2" at bounding box center [334, 463] width 5 height 14
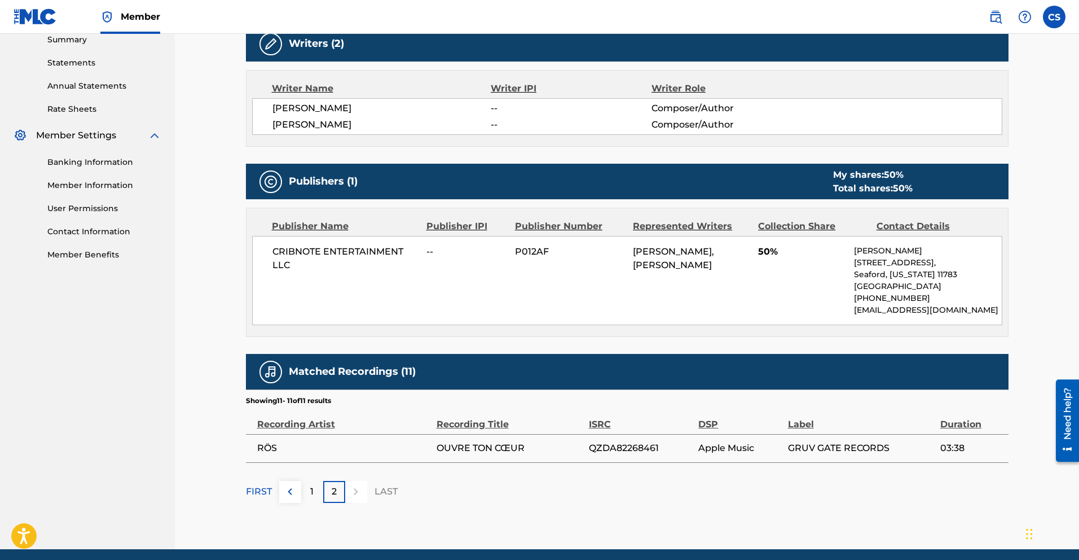
scroll to position [413, 0]
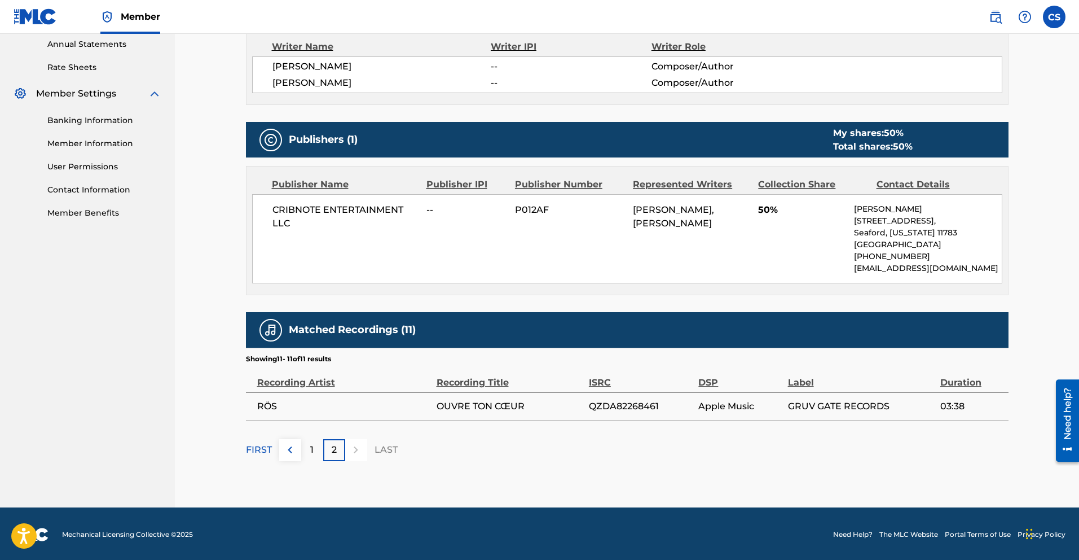
click at [311, 449] on p "1" at bounding box center [311, 450] width 3 height 14
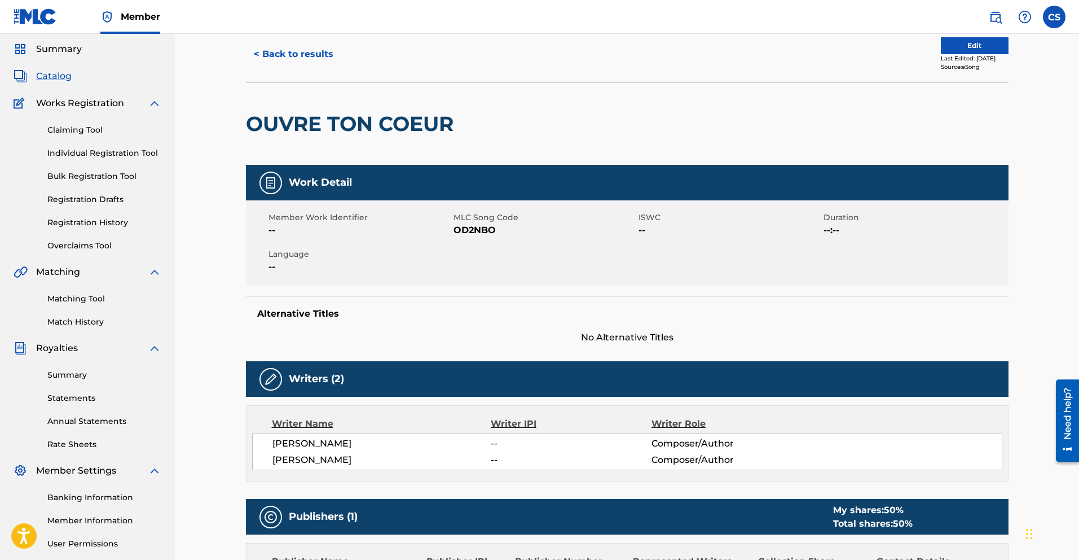
scroll to position [0, 0]
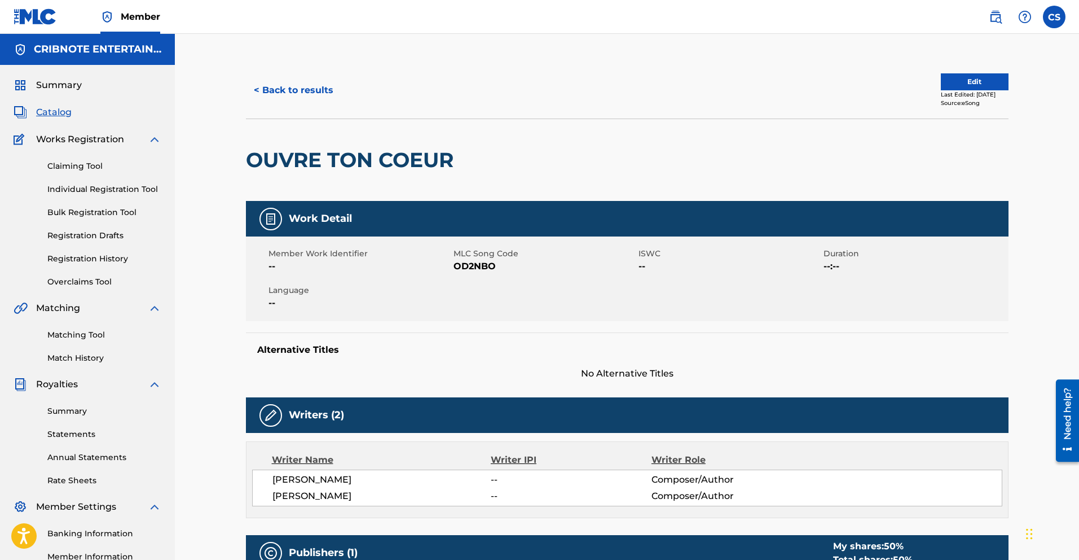
click at [262, 94] on button "< Back to results" at bounding box center [293, 90] width 95 height 28
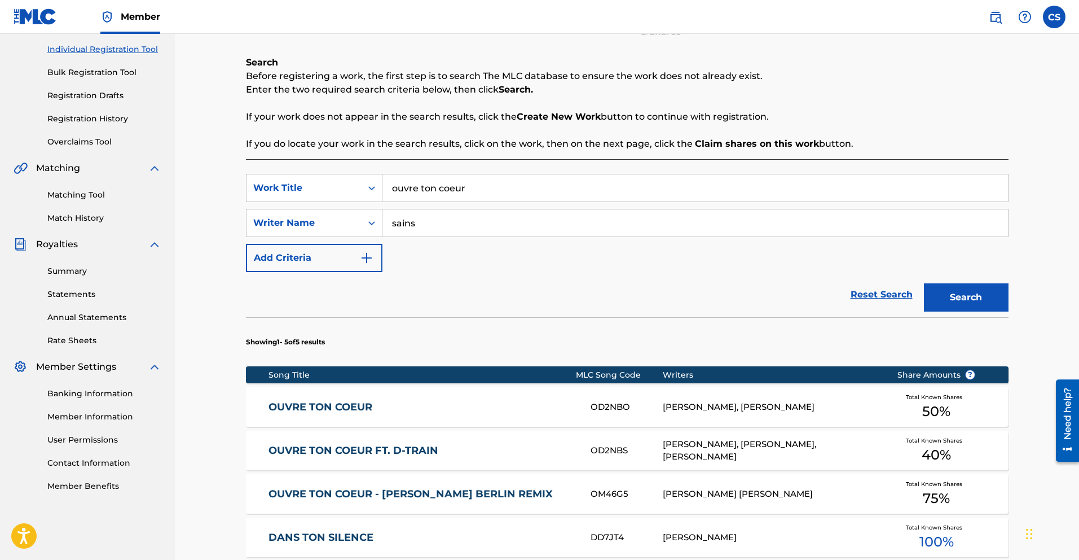
click at [336, 452] on link "OUVRE TON COEUR FT. D-TRAIN" at bounding box center [421, 450] width 307 height 13
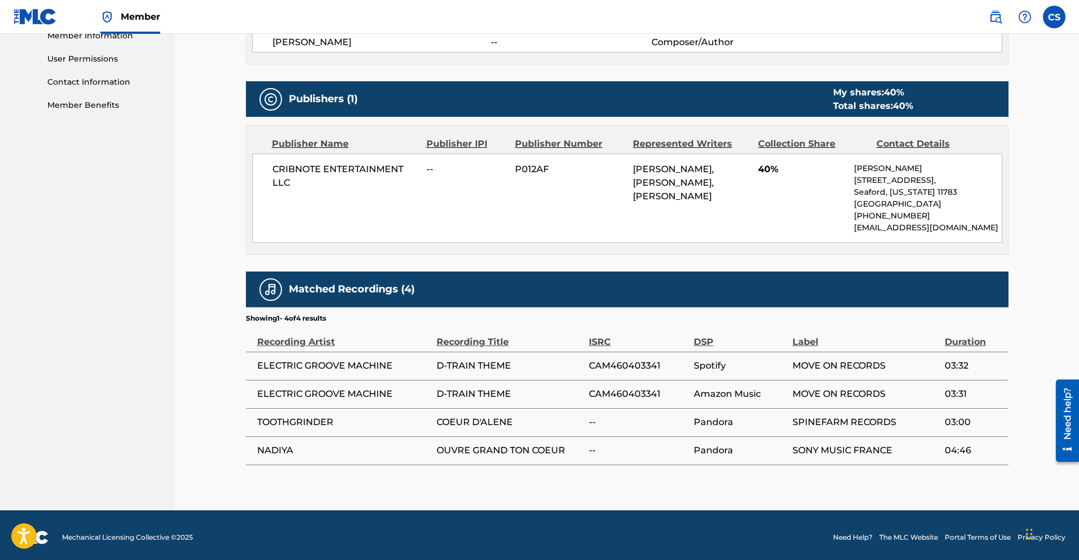
scroll to position [523, 0]
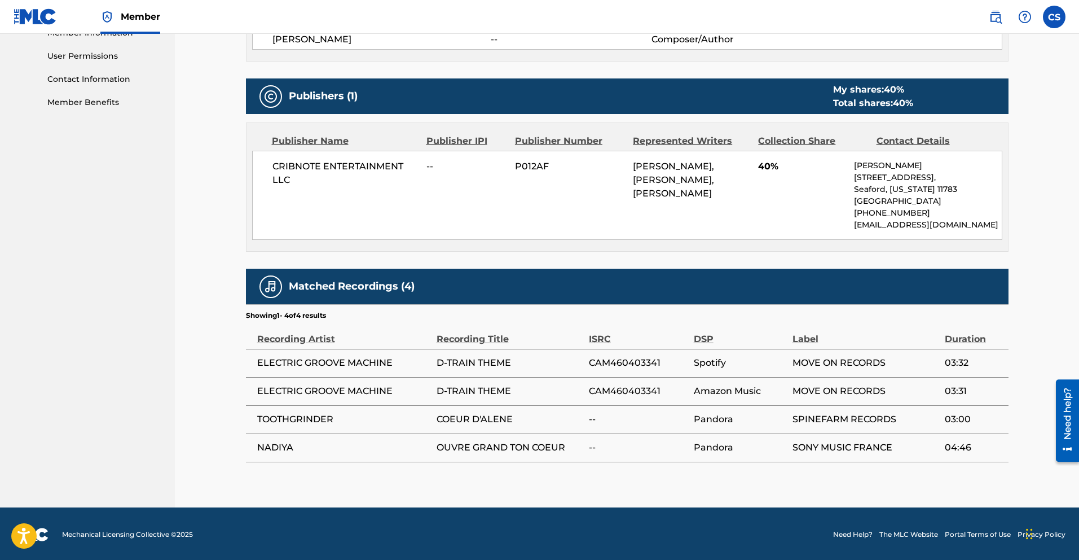
click at [434, 363] on td "ELECTRIC GROOVE MACHINE" at bounding box center [341, 363] width 191 height 28
drag, startPoint x: 443, startPoint y: 362, endPoint x: 511, endPoint y: 362, distance: 68.3
click at [511, 362] on span "D-TRAIN THEME" at bounding box center [510, 363] width 147 height 14
drag, startPoint x: 435, startPoint y: 421, endPoint x: 513, endPoint y: 419, distance: 77.9
click at [513, 419] on tr "TOOTHGRINDER COEUR D'ALENE -- Pandora SPINEFARM RECORDS 03:00" at bounding box center [627, 419] width 763 height 28
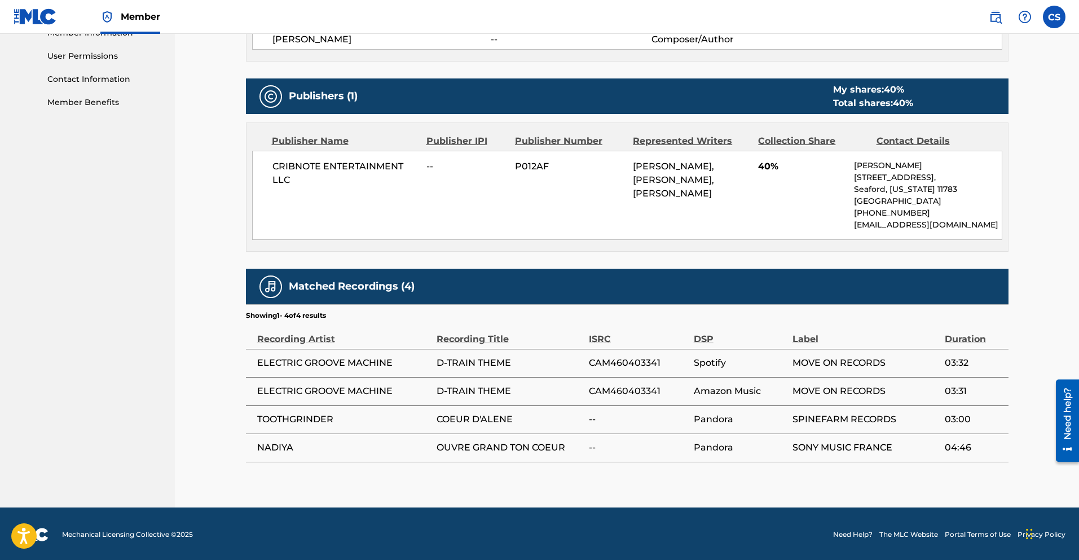
click at [299, 421] on span "TOOTHGRINDER" at bounding box center [344, 419] width 174 height 14
click at [417, 413] on span "TOOTHGRINDER" at bounding box center [344, 419] width 174 height 14
click at [442, 420] on span "COEUR D'ALENE" at bounding box center [510, 419] width 147 height 14
click at [443, 420] on span "COEUR D'ALENE" at bounding box center [510, 419] width 147 height 14
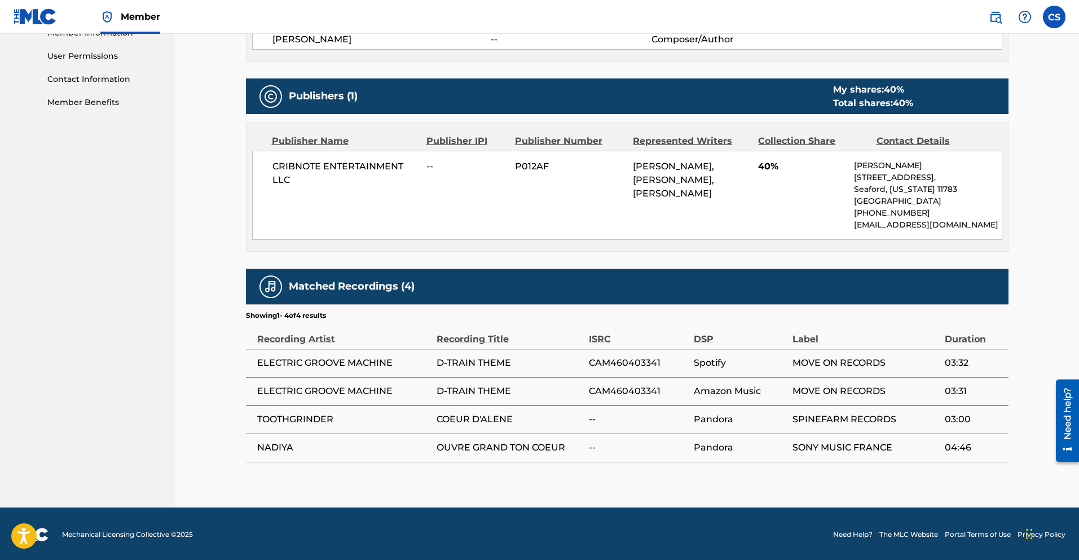
click at [323, 416] on span "TOOTHGRINDER" at bounding box center [344, 419] width 174 height 14
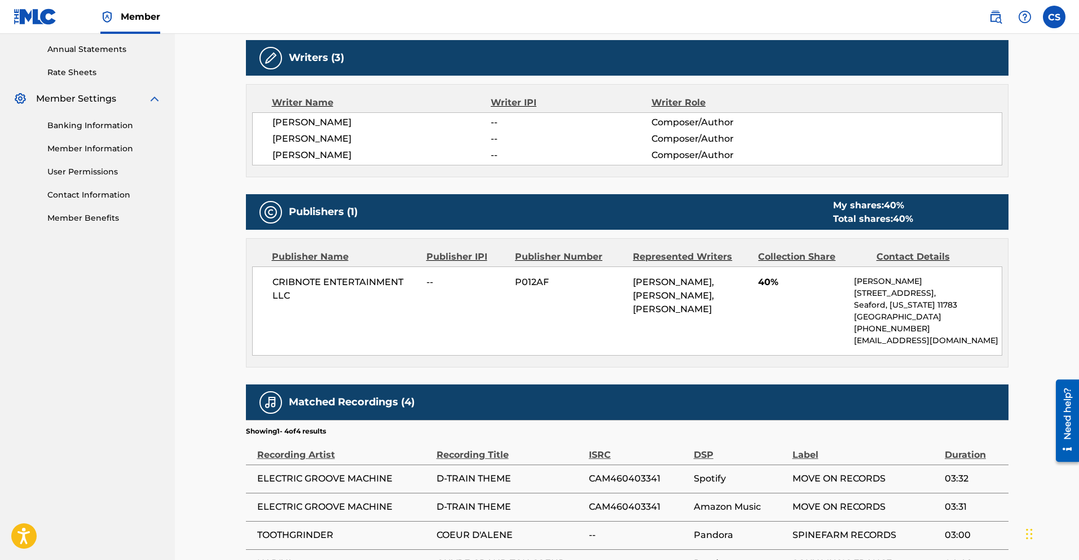
scroll to position [458, 0]
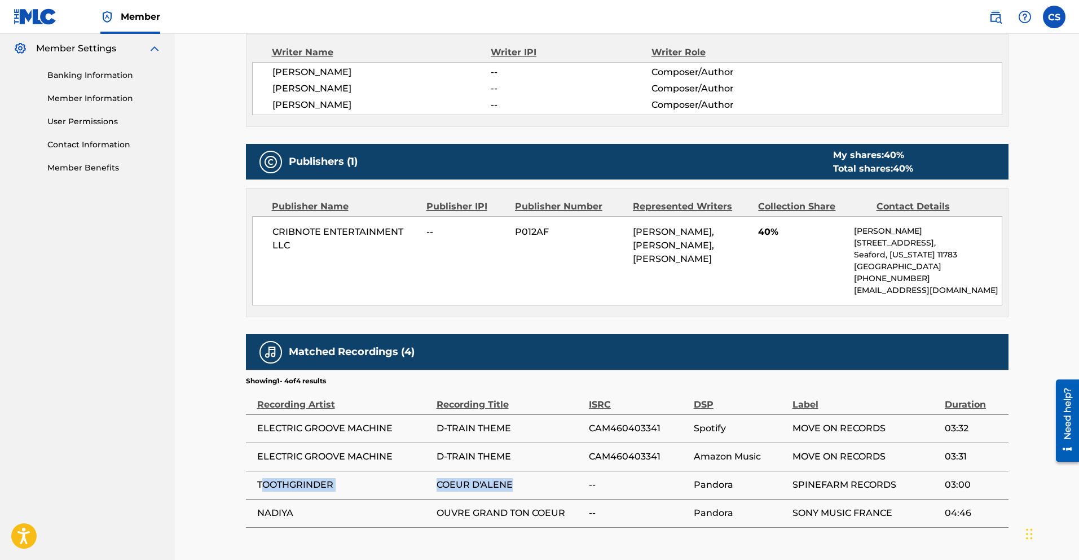
drag, startPoint x: 261, startPoint y: 484, endPoint x: 514, endPoint y: 482, distance: 253.8
click at [514, 482] on tr "TOOTHGRINDER COEUR D'ALENE -- Pandora SPINEFARM RECORDS 03:00" at bounding box center [627, 484] width 763 height 28
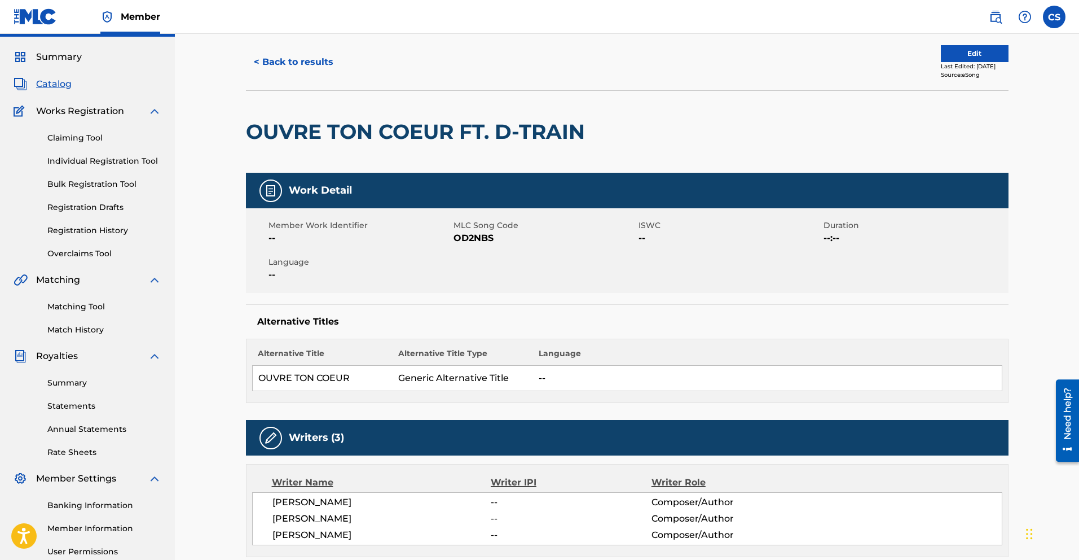
scroll to position [0, 0]
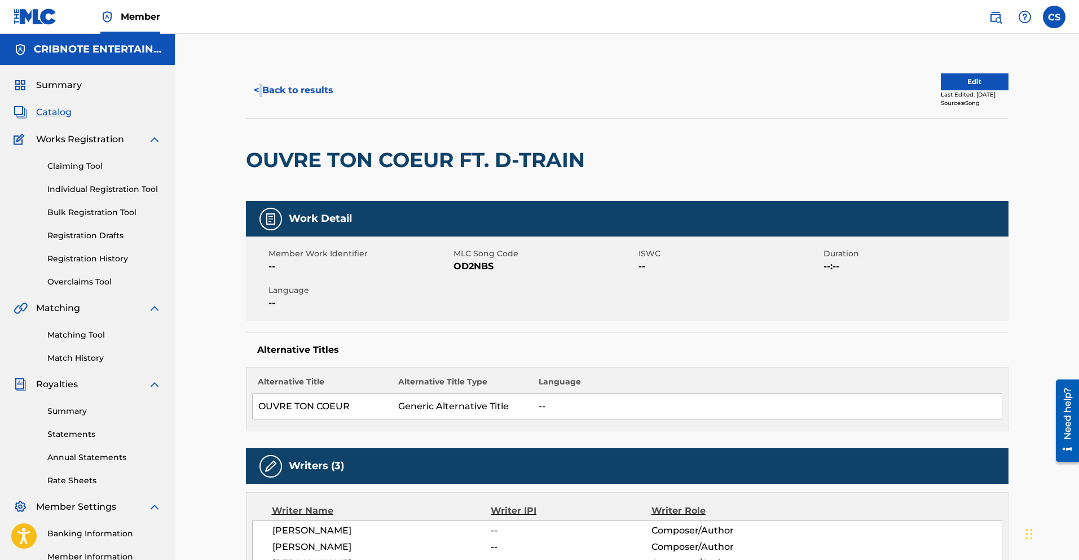
click at [256, 90] on button "< Back to results" at bounding box center [293, 90] width 95 height 28
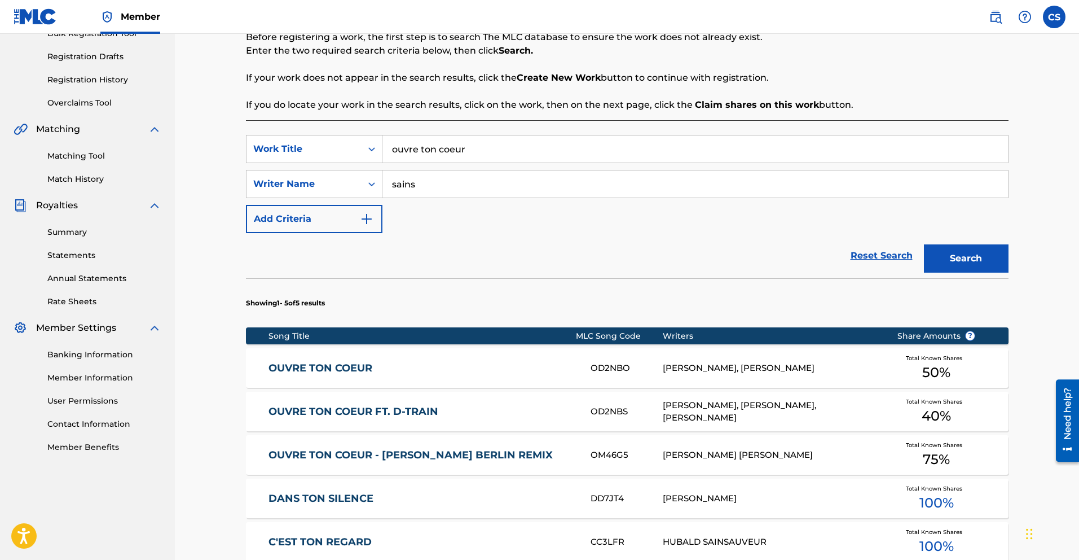
scroll to position [344, 0]
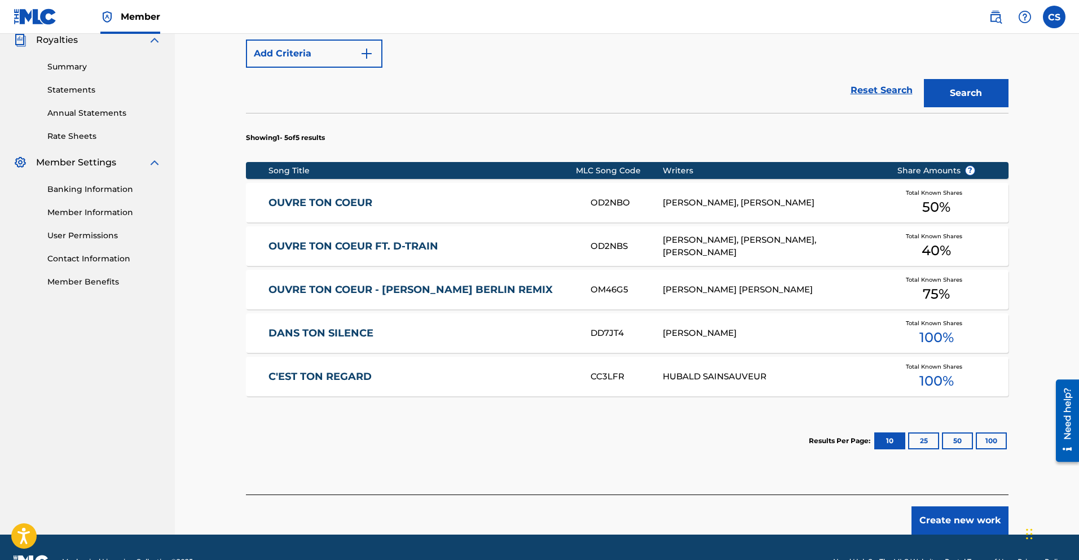
click at [429, 283] on link "OUVRE TON COEUR - [PERSON_NAME] BERLIN REMIX" at bounding box center [421, 289] width 307 height 13
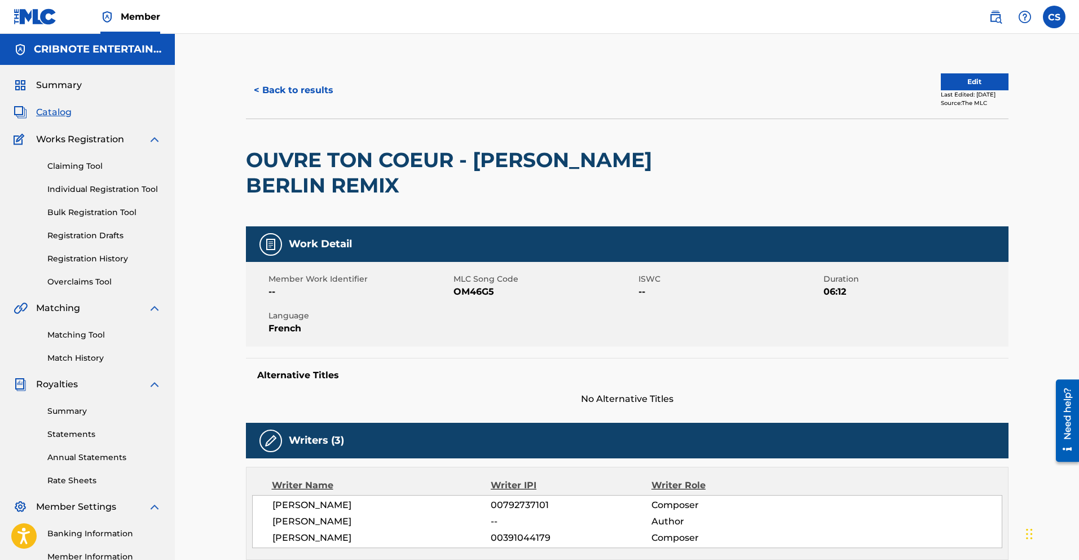
click at [288, 86] on button "< Back to results" at bounding box center [293, 90] width 95 height 28
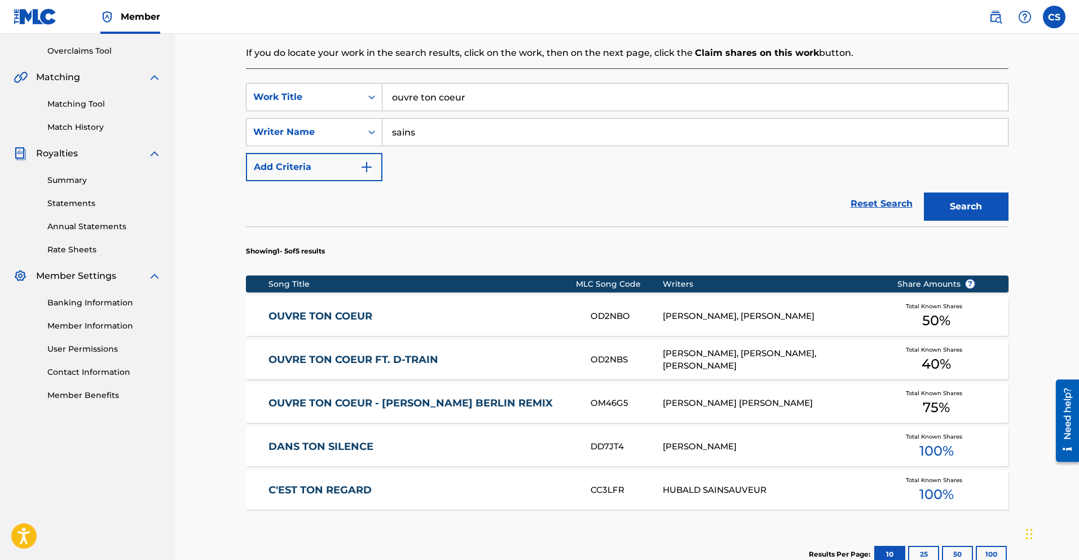
scroll to position [288, 0]
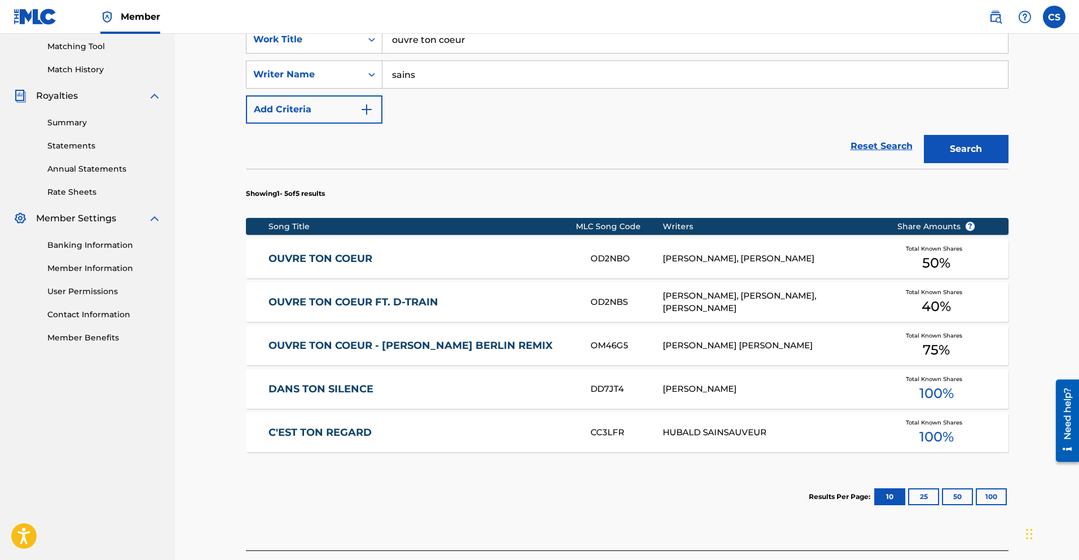
click at [444, 341] on link "OUVRE TON COEUR - [PERSON_NAME] BERLIN REMIX" at bounding box center [421, 345] width 307 height 13
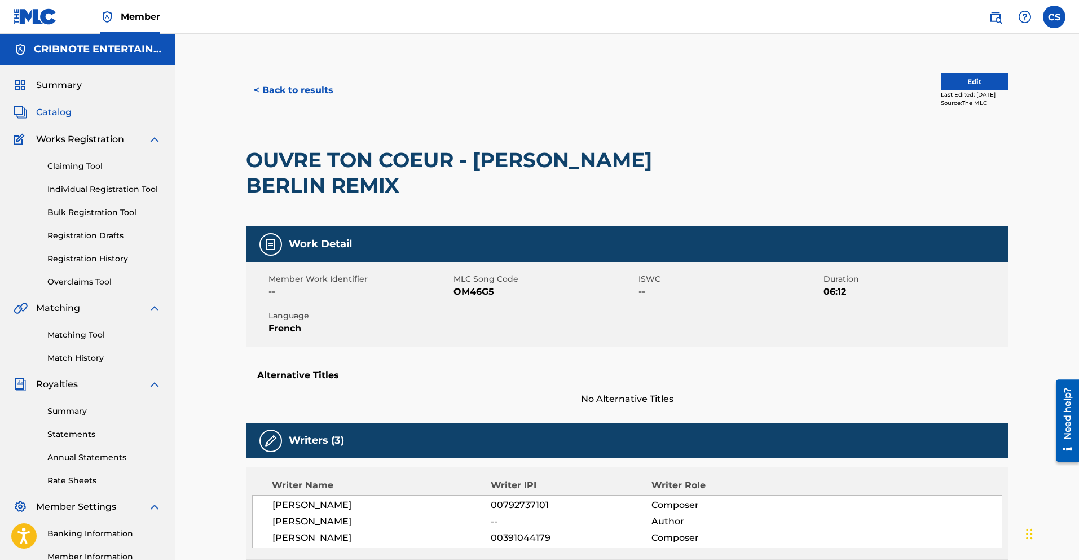
click at [296, 94] on button "< Back to results" at bounding box center [293, 90] width 95 height 28
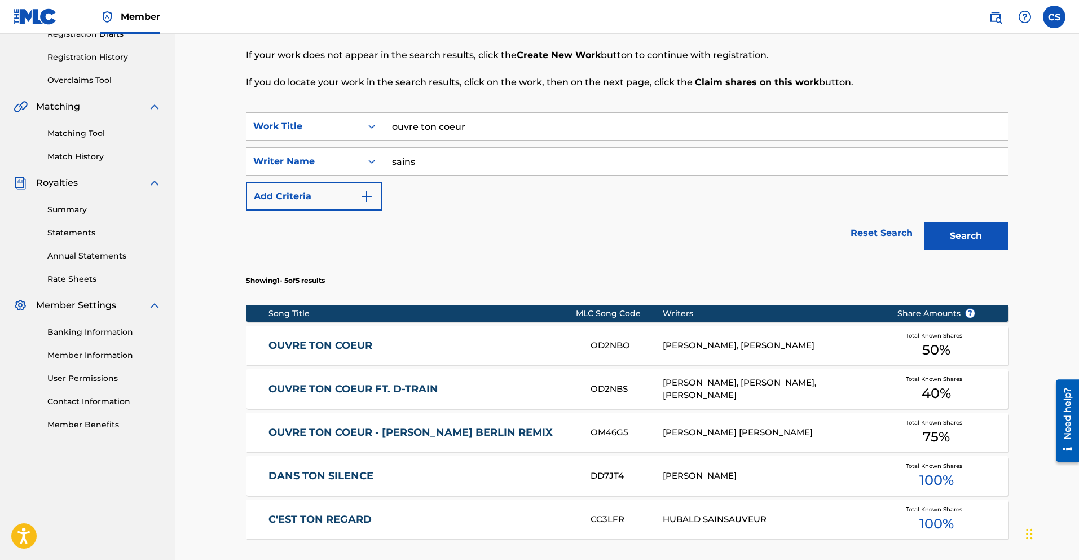
scroll to position [202, 0]
click at [395, 385] on link "OUVRE TON COEUR FT. D-TRAIN" at bounding box center [421, 388] width 307 height 13
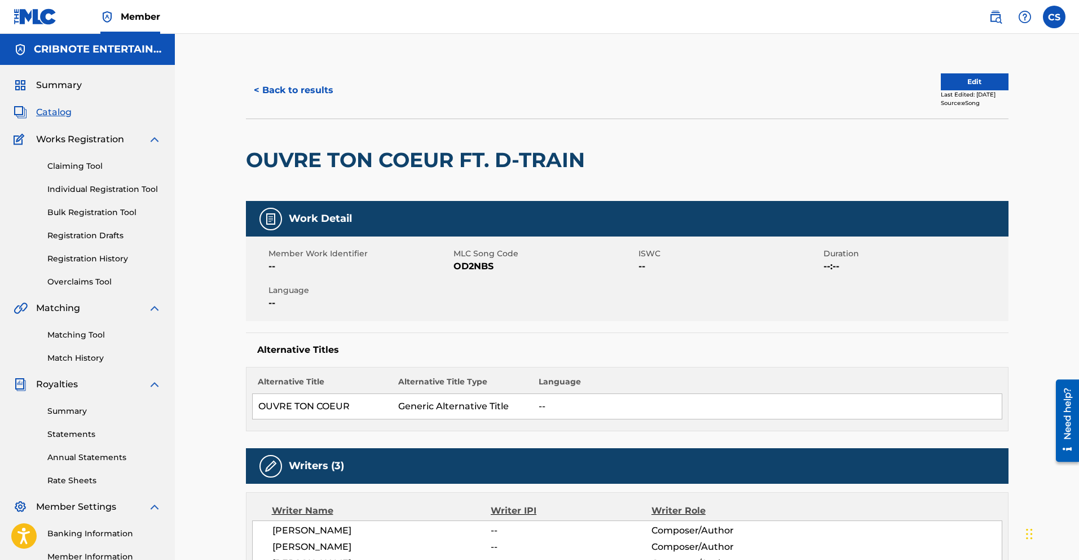
click at [301, 89] on button "< Back to results" at bounding box center [293, 90] width 95 height 28
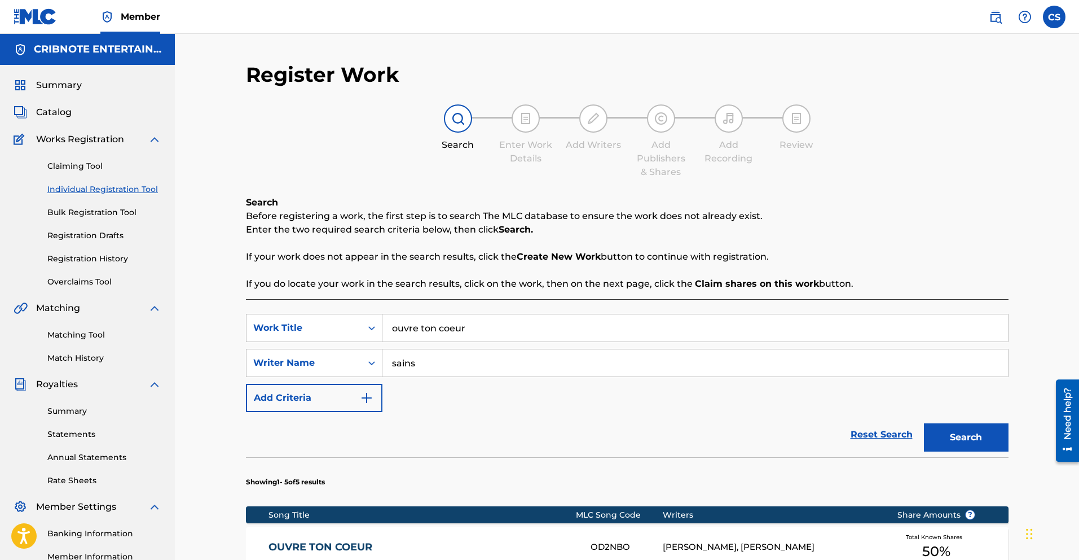
scroll to position [140, 0]
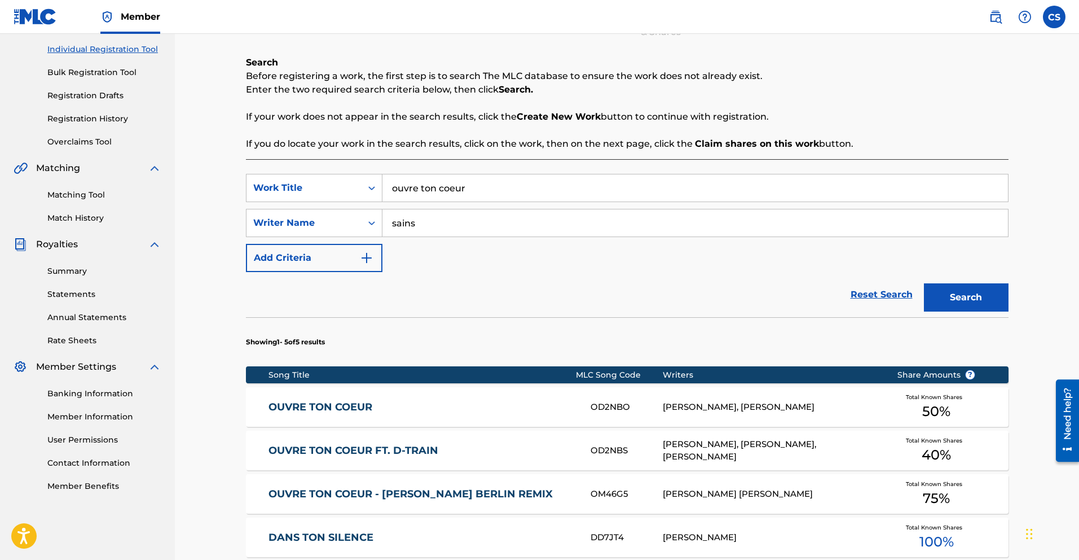
click at [342, 407] on link "OUVRE TON COEUR" at bounding box center [421, 406] width 307 height 13
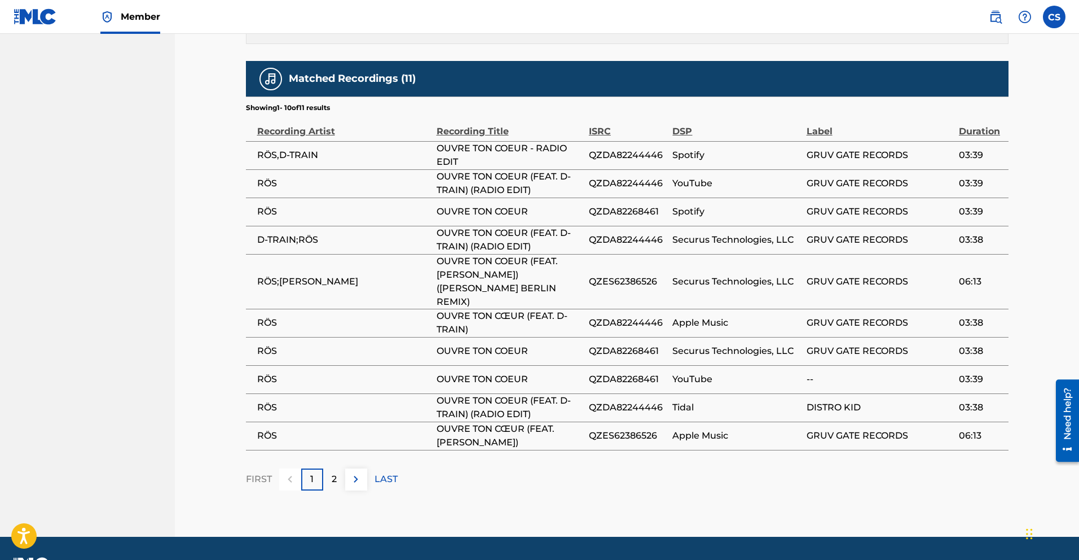
scroll to position [619, 0]
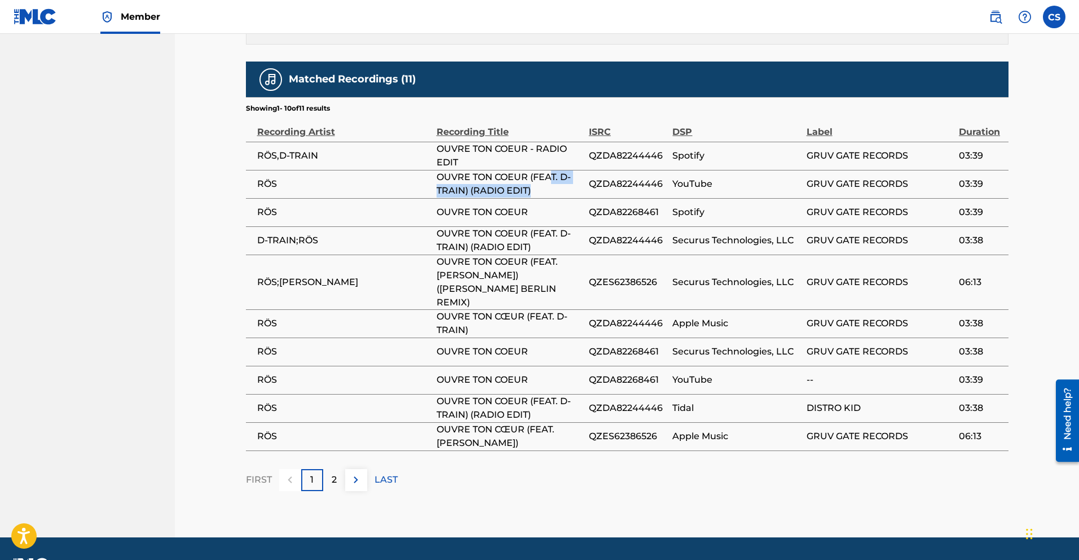
drag, startPoint x: 554, startPoint y: 174, endPoint x: 554, endPoint y: 183, distance: 9.0
click at [554, 183] on span "OUVRE TON COEUR (FEAT. D-TRAIN) (RADIO EDIT)" at bounding box center [510, 183] width 147 height 27
drag, startPoint x: 530, startPoint y: 226, endPoint x: 552, endPoint y: 252, distance: 34.0
click at [552, 252] on span "OUVRE TON COEUR (FEAT. D-TRAIN) (RADIO EDIT)" at bounding box center [510, 240] width 147 height 27
drag, startPoint x: 548, startPoint y: 306, endPoint x: 567, endPoint y: 316, distance: 22.5
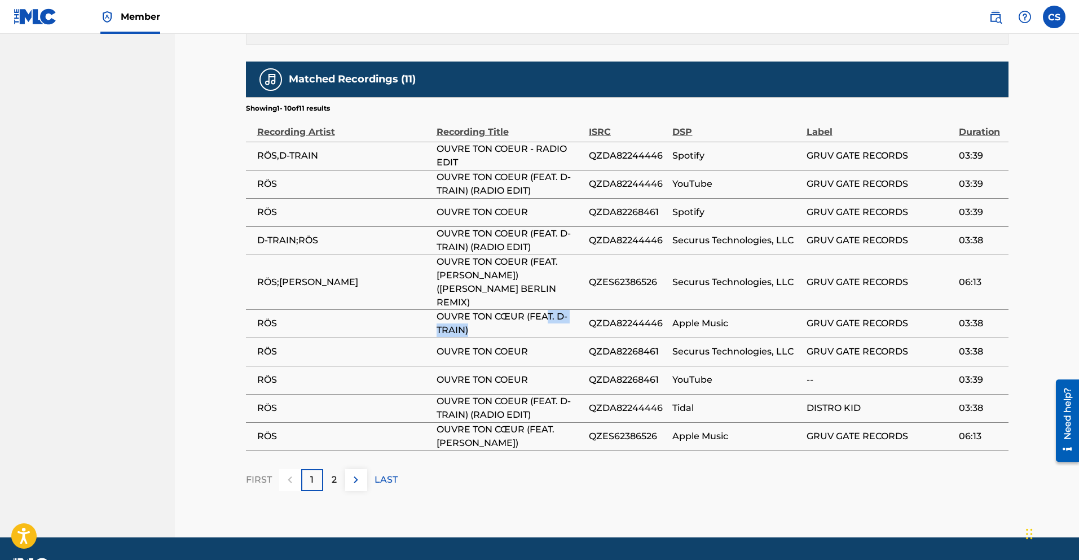
click at [567, 316] on span "OUVRE TON CŒUR (FEAT. D-TRAIN)" at bounding box center [510, 323] width 147 height 27
drag, startPoint x: 538, startPoint y: 386, endPoint x: 548, endPoint y: 400, distance: 17.4
click at [549, 398] on span "OUVRE TON COEUR (FEAT. D-TRAIN) (RADIO EDIT)" at bounding box center [510, 407] width 147 height 27
click at [532, 422] on span "OUVRE TON CŒUR (FEAT. [PERSON_NAME])" at bounding box center [510, 435] width 147 height 27
click at [529, 422] on span "OUVRE TON CŒUR (FEAT. [PERSON_NAME])" at bounding box center [510, 435] width 147 height 27
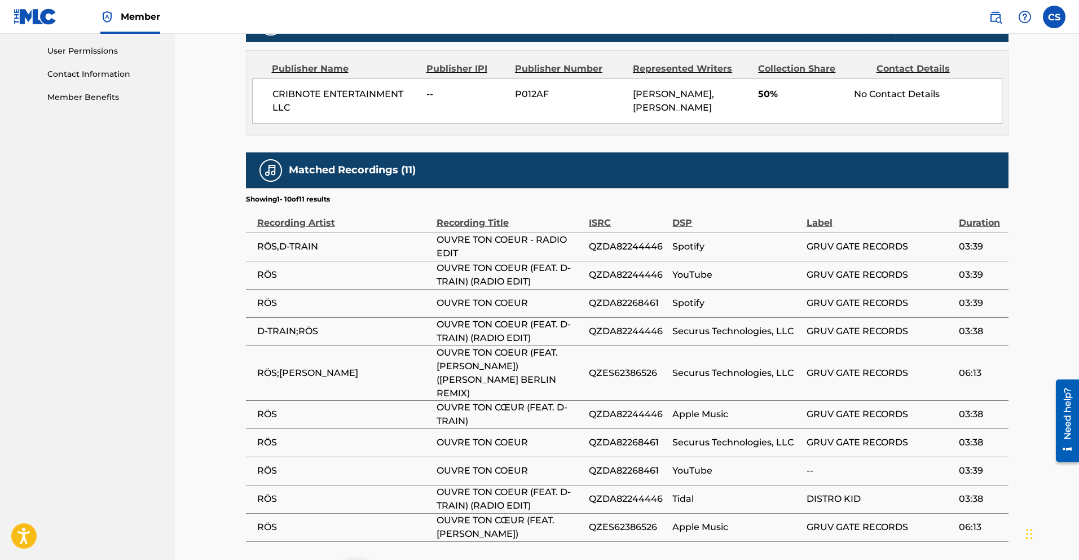
scroll to position [529, 0]
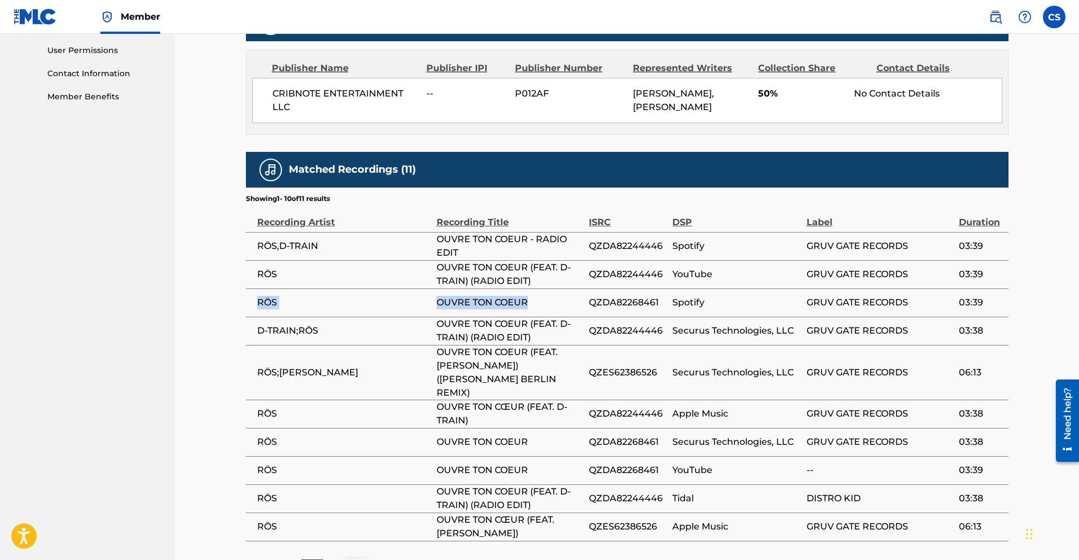
drag, startPoint x: 535, startPoint y: 305, endPoint x: 252, endPoint y: 298, distance: 283.8
click at [252, 298] on tr "RÖS OUVRE TON COEUR QZDA82268461 Spotify GRUV GATE RECORDS 03:39" at bounding box center [627, 302] width 763 height 28
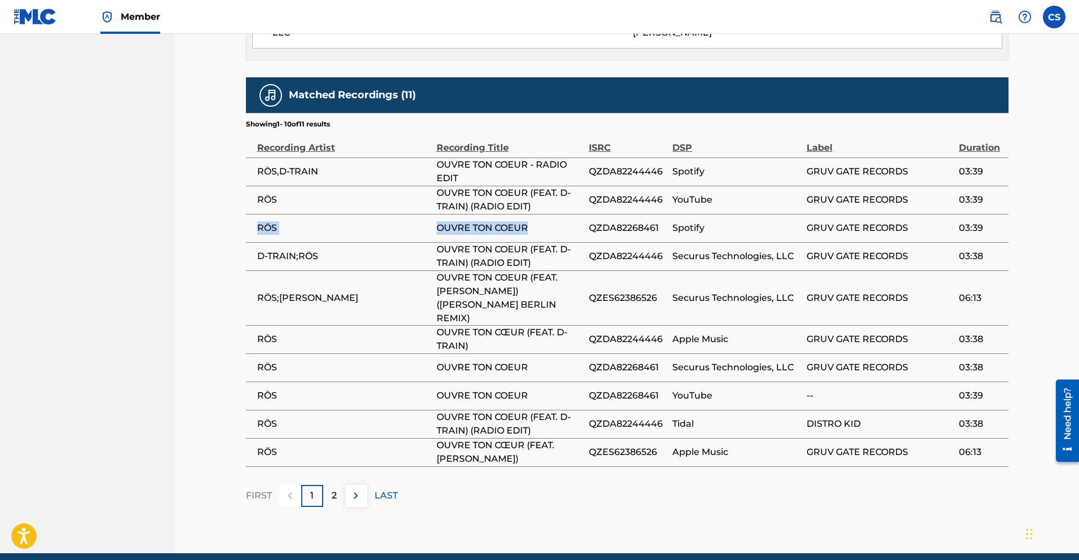
scroll to position [605, 0]
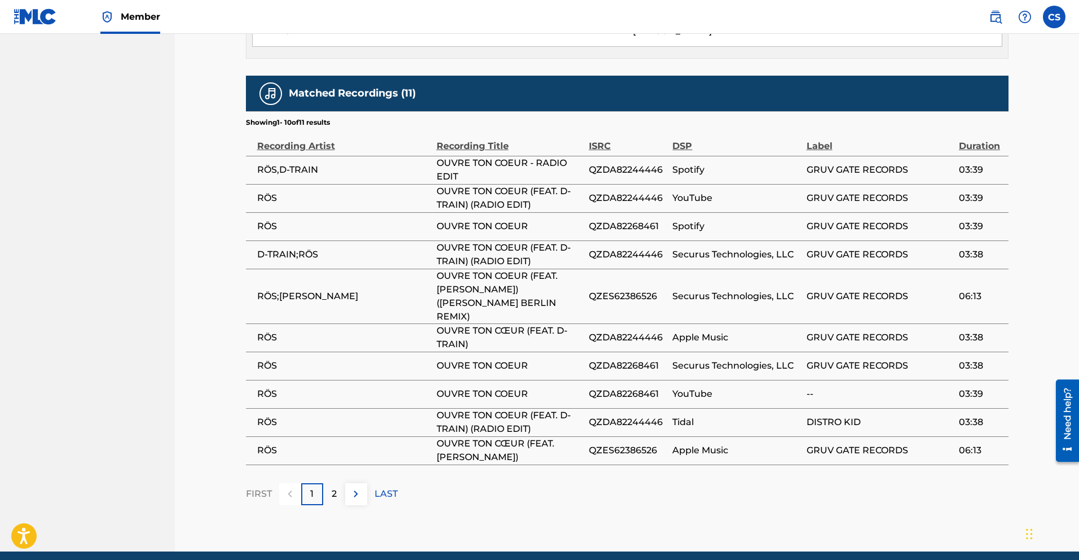
click at [325, 483] on div "2" at bounding box center [334, 494] width 22 height 22
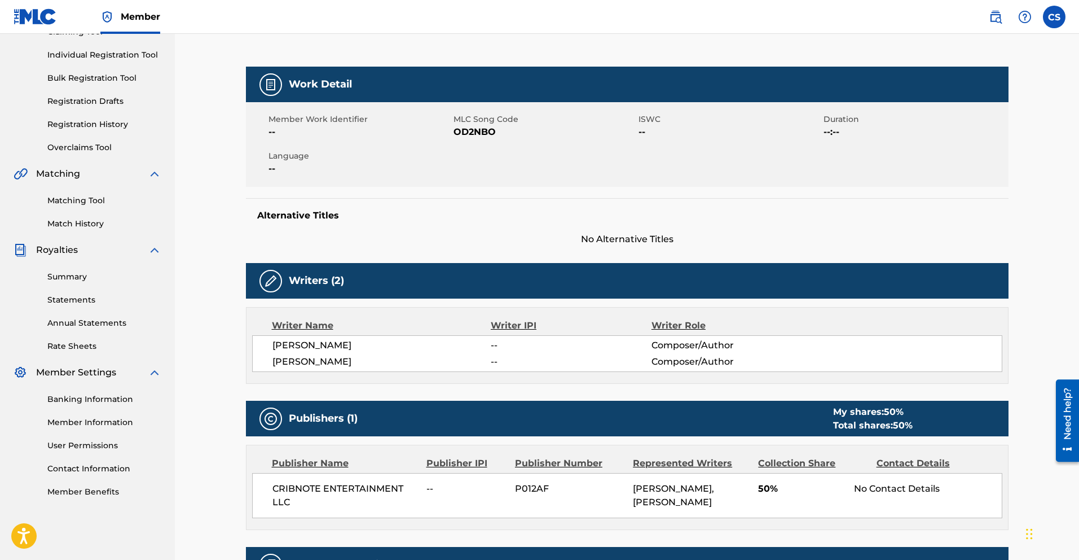
scroll to position [0, 0]
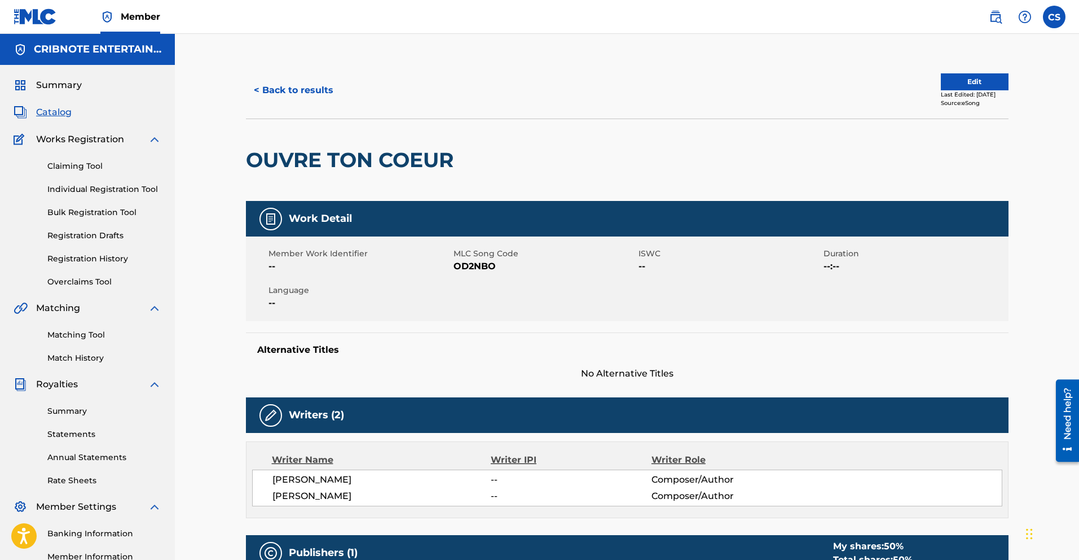
click at [264, 86] on button "< Back to results" at bounding box center [293, 90] width 95 height 28
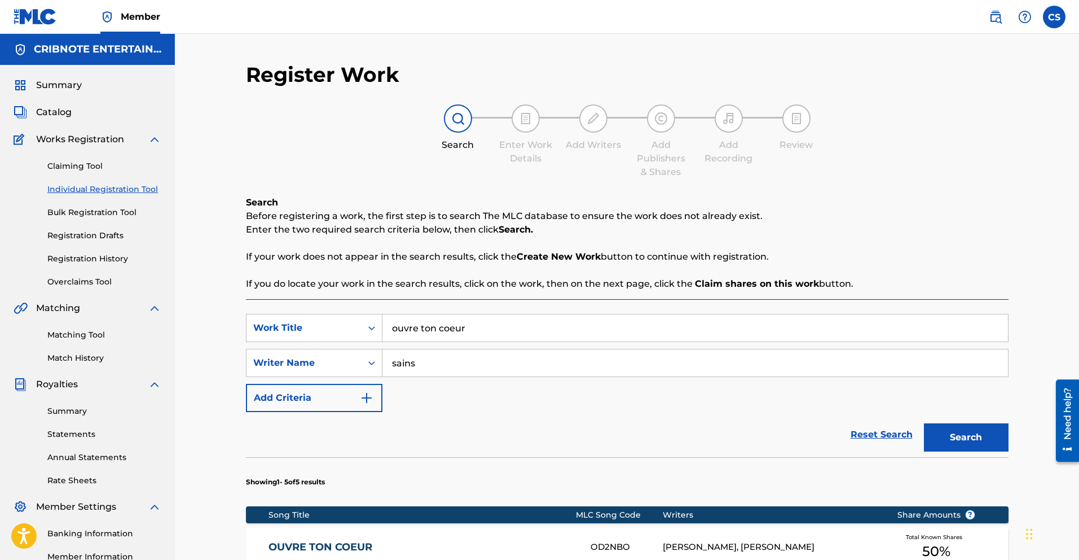
scroll to position [140, 0]
